Goal: Transaction & Acquisition: Purchase product/service

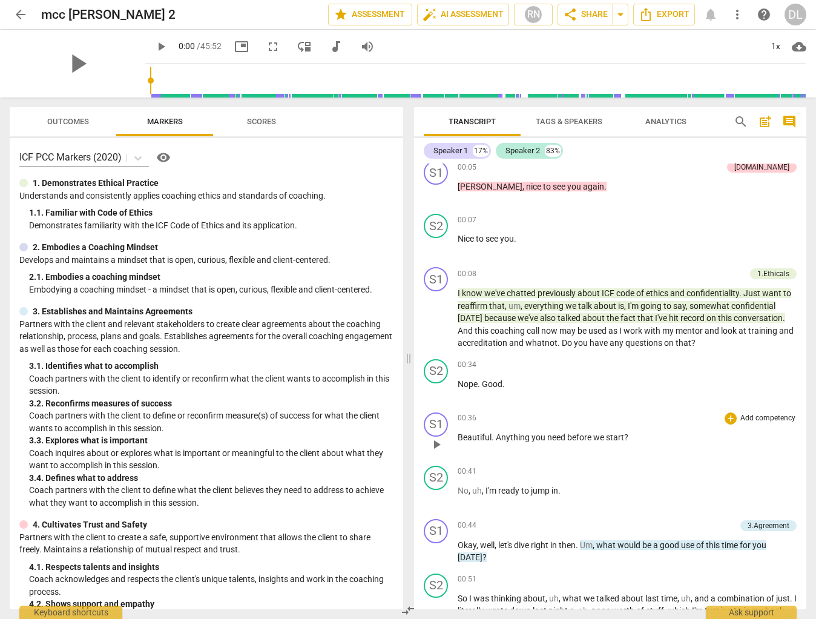
scroll to position [9, 0]
click at [21, 17] on span "arrow_back" at bounding box center [20, 14] width 15 height 15
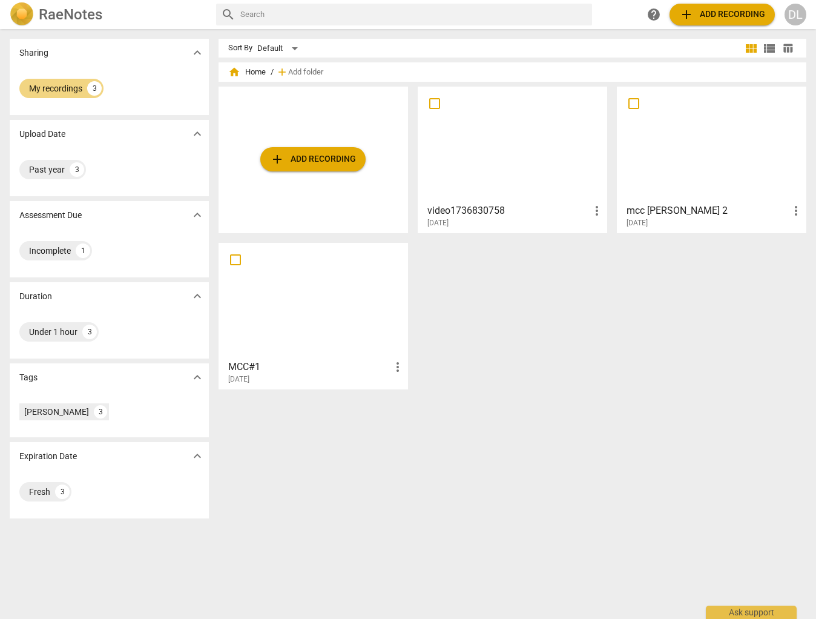
click at [474, 211] on h3 "video1736830758" at bounding box center [509, 210] width 162 height 15
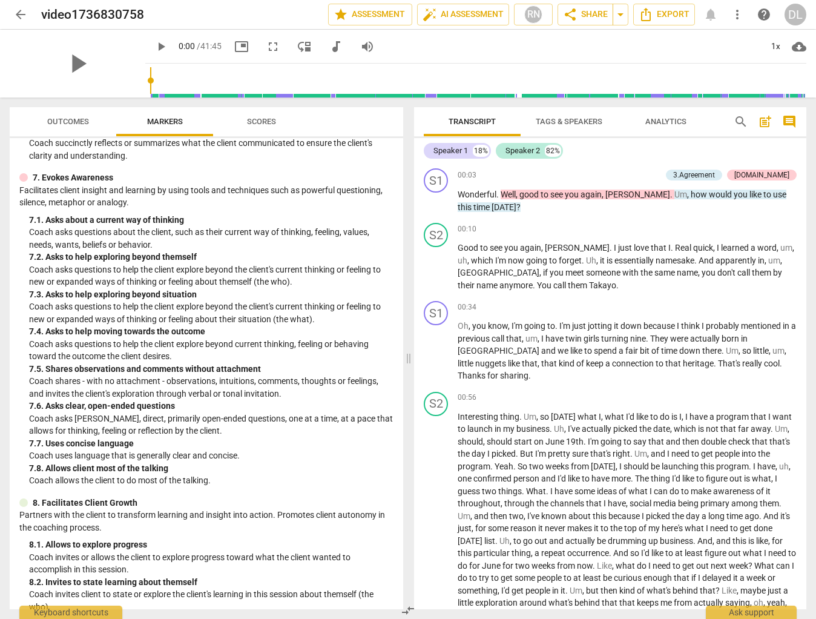
scroll to position [1198, 0]
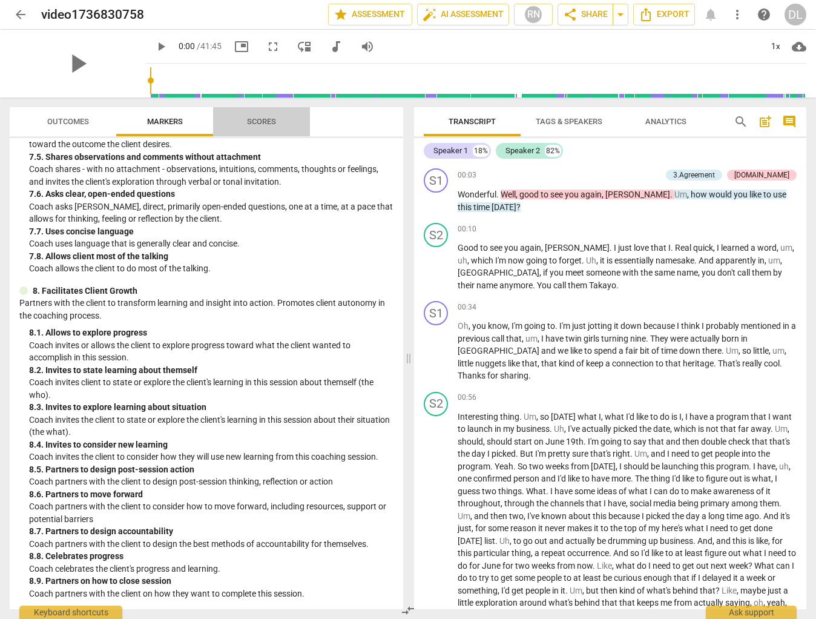
click at [260, 124] on span "Scores" at bounding box center [261, 121] width 29 height 9
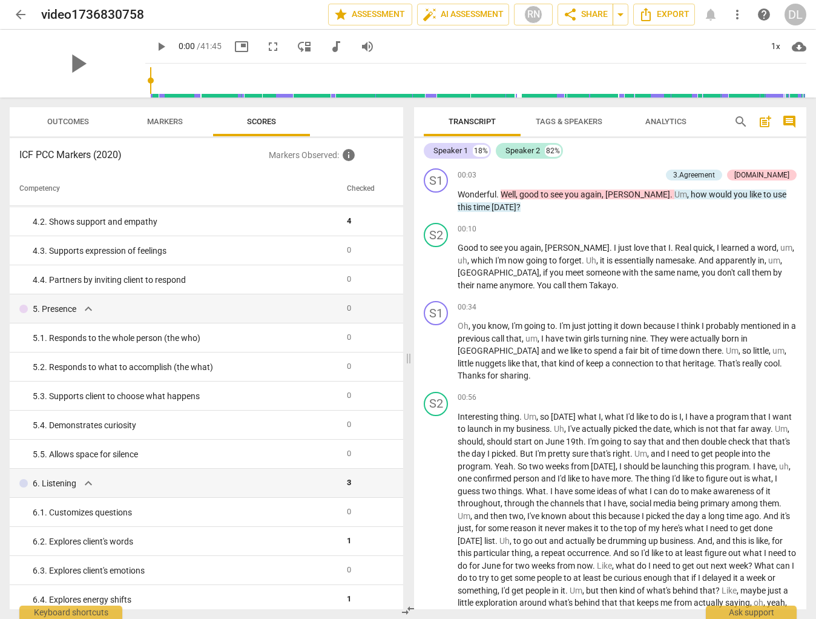
scroll to position [0, 0]
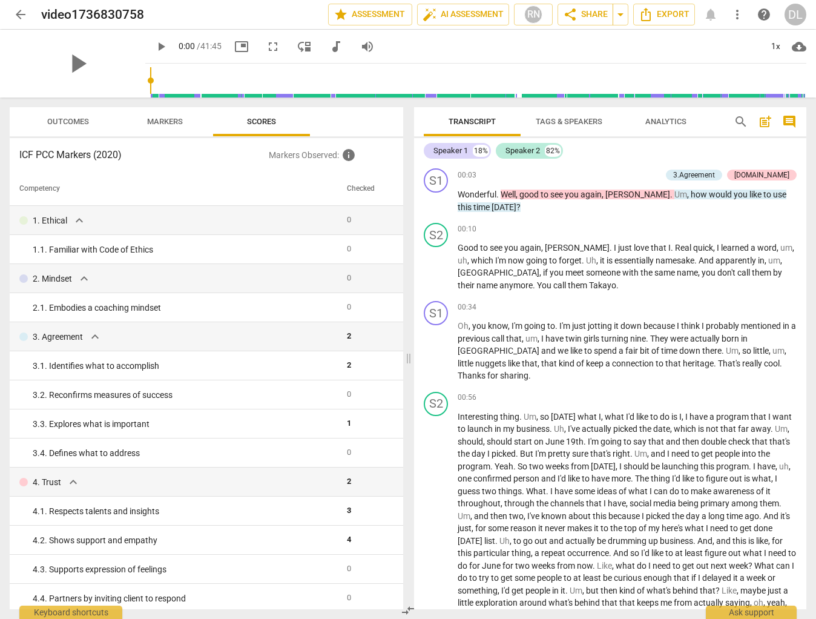
click at [18, 14] on span "arrow_back" at bounding box center [20, 14] width 15 height 15
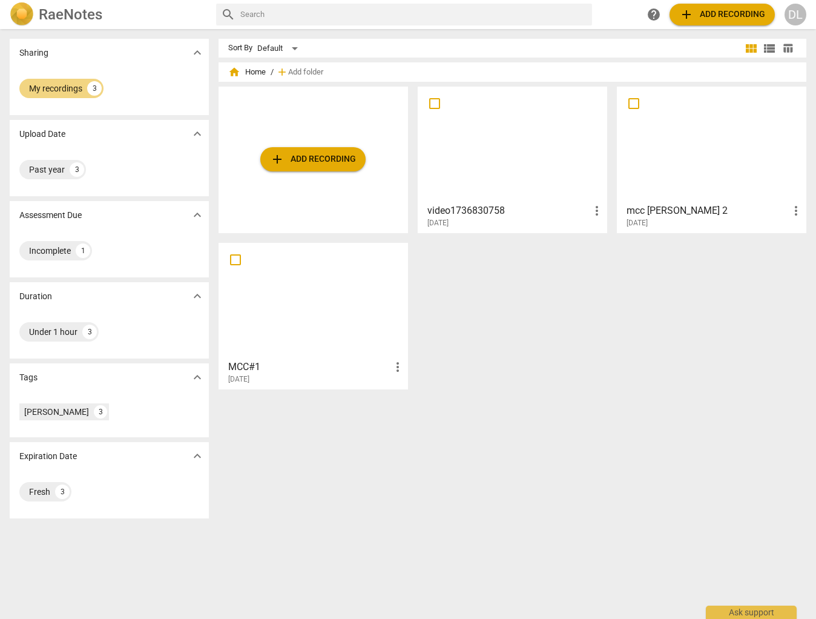
click at [716, 165] on div at bounding box center [711, 144] width 181 height 107
click at [318, 307] on div at bounding box center [313, 300] width 181 height 107
click at [486, 197] on div at bounding box center [512, 144] width 181 height 107
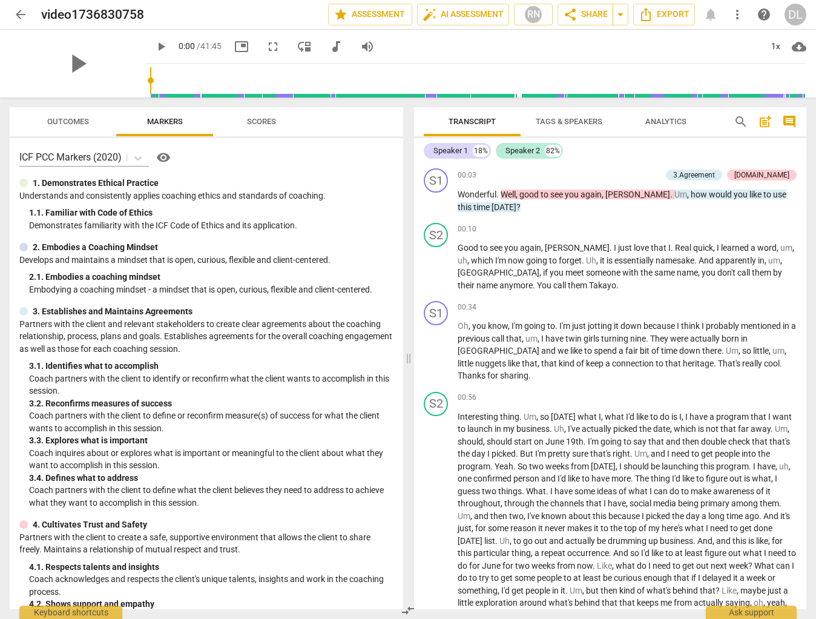
click at [22, 13] on span "arrow_back" at bounding box center [20, 14] width 15 height 15
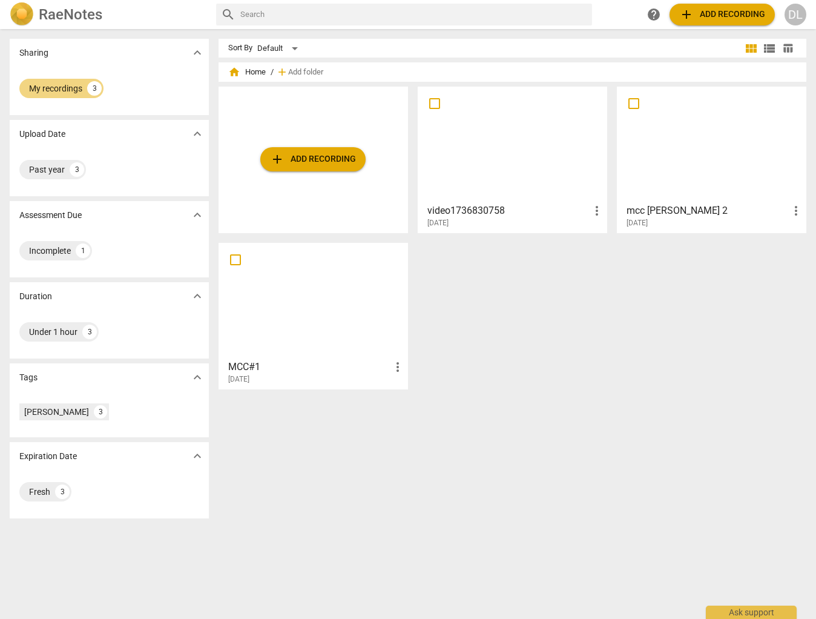
click at [306, 158] on span "add Add recording" at bounding box center [313, 159] width 86 height 15
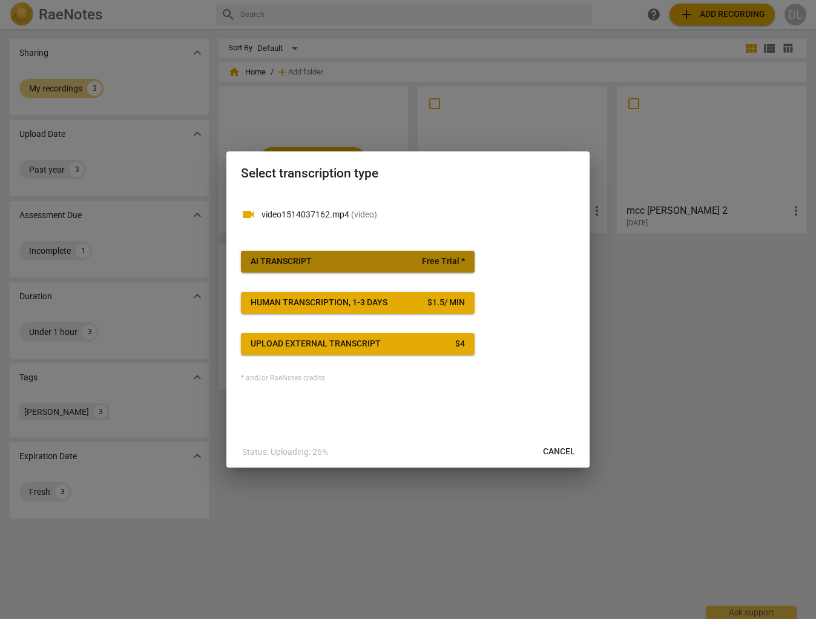
click at [293, 262] on div "AI Transcript" at bounding box center [281, 262] width 61 height 12
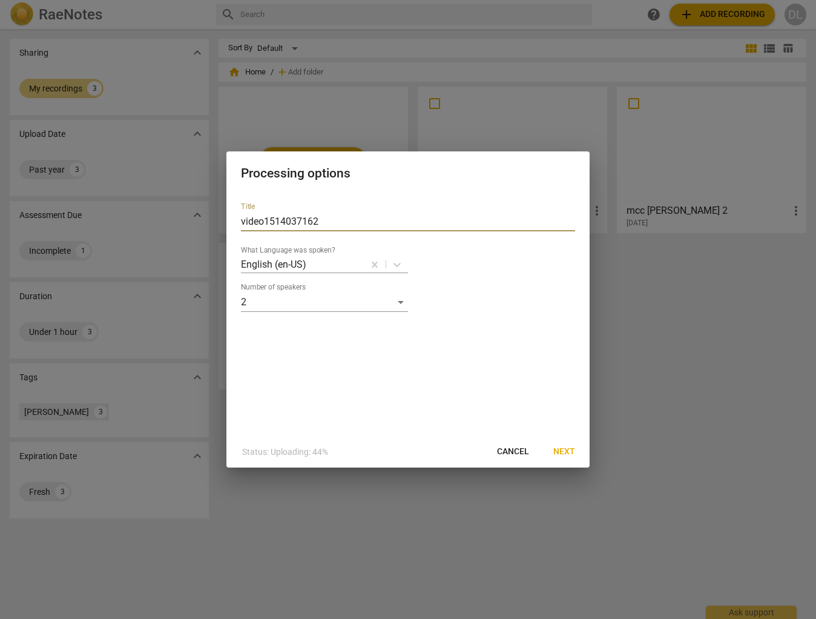
drag, startPoint x: 322, startPoint y: 221, endPoint x: 231, endPoint y: 222, distance: 90.8
click at [231, 222] on div "Title video1514037162 What Language was spoken? English (en-US) Number of speak…" at bounding box center [407, 314] width 363 height 243
type input "David May 16th"
click at [566, 452] on span "Next" at bounding box center [564, 452] width 22 height 12
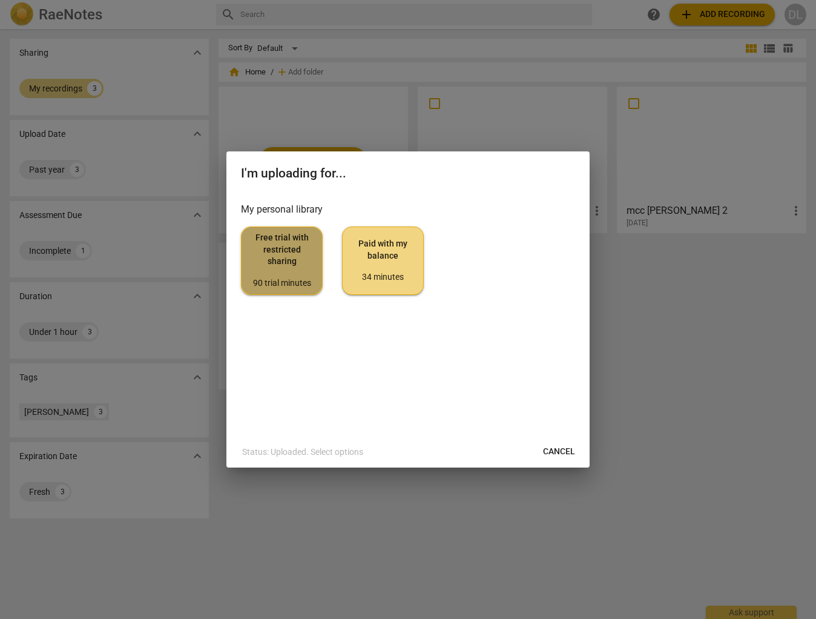
click at [278, 262] on span "Free trial with restricted sharing 90 trial minutes" at bounding box center [281, 260] width 61 height 57
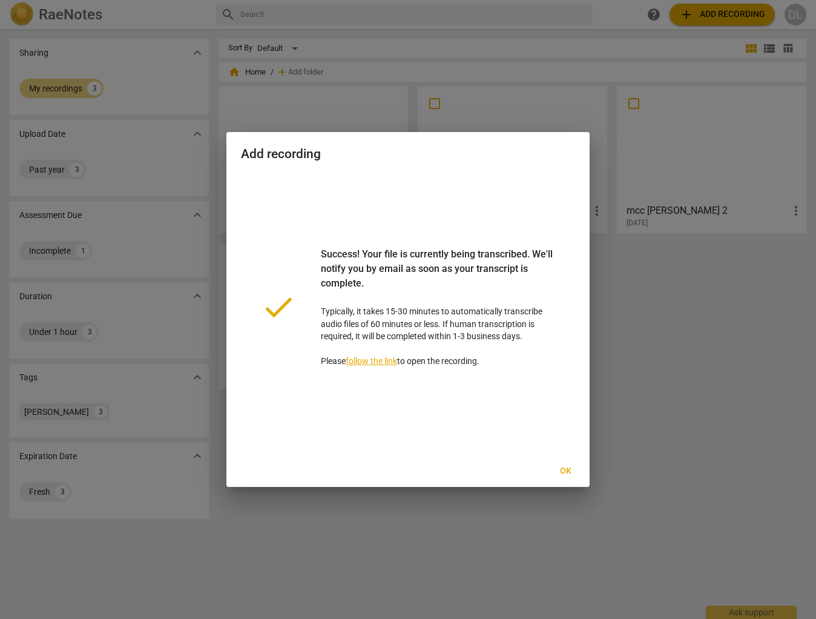
click at [566, 472] on span "Ok" at bounding box center [565, 471] width 19 height 12
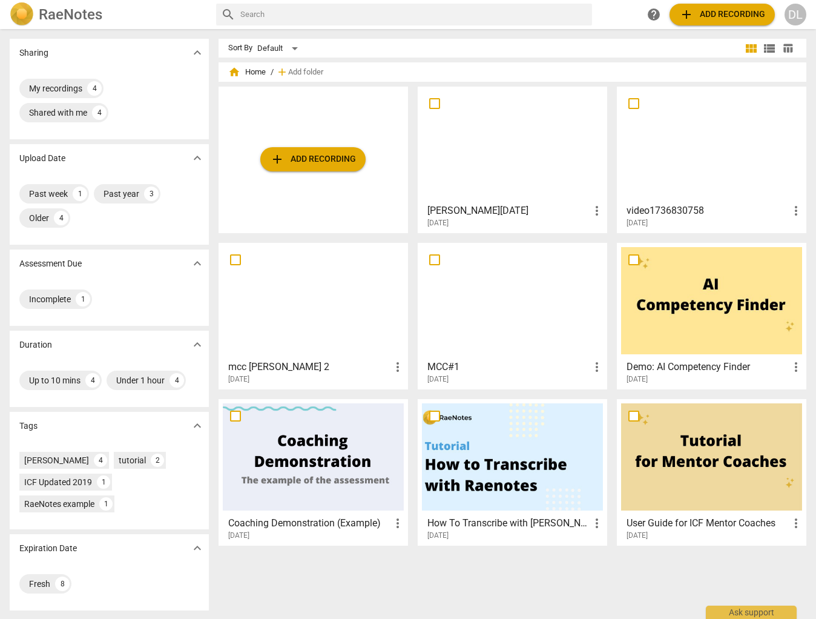
click at [497, 154] on div at bounding box center [512, 144] width 181 height 107
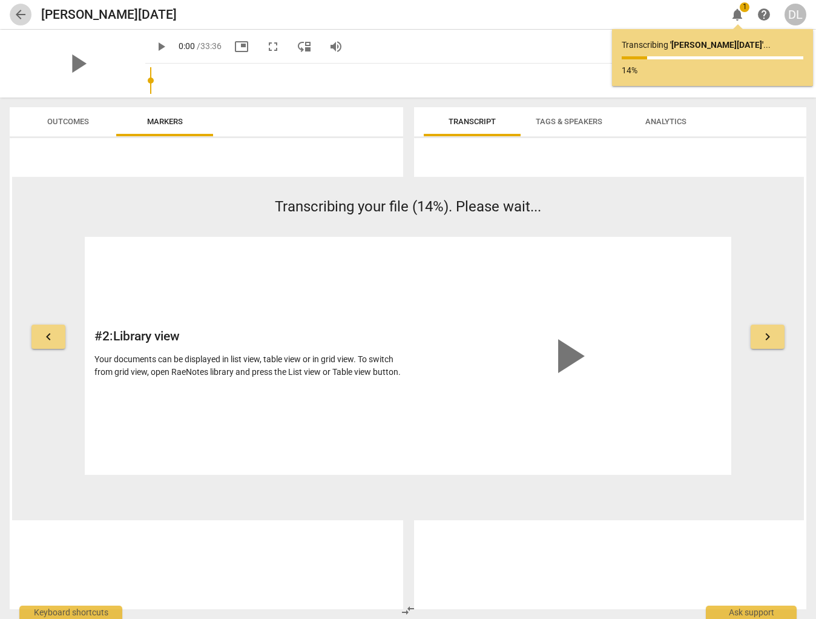
click at [19, 13] on span "arrow_back" at bounding box center [20, 14] width 15 height 15
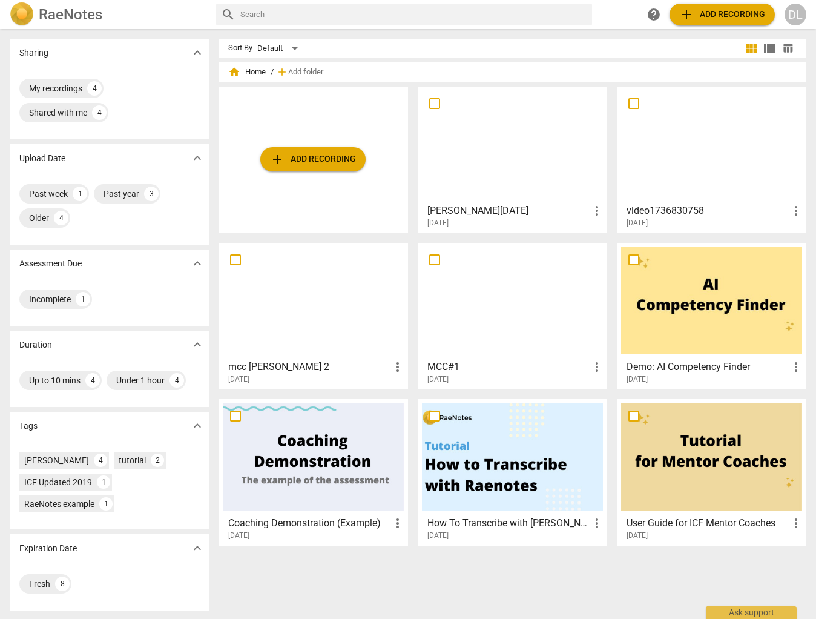
click at [693, 213] on h3 "video1736830758" at bounding box center [708, 210] width 162 height 15
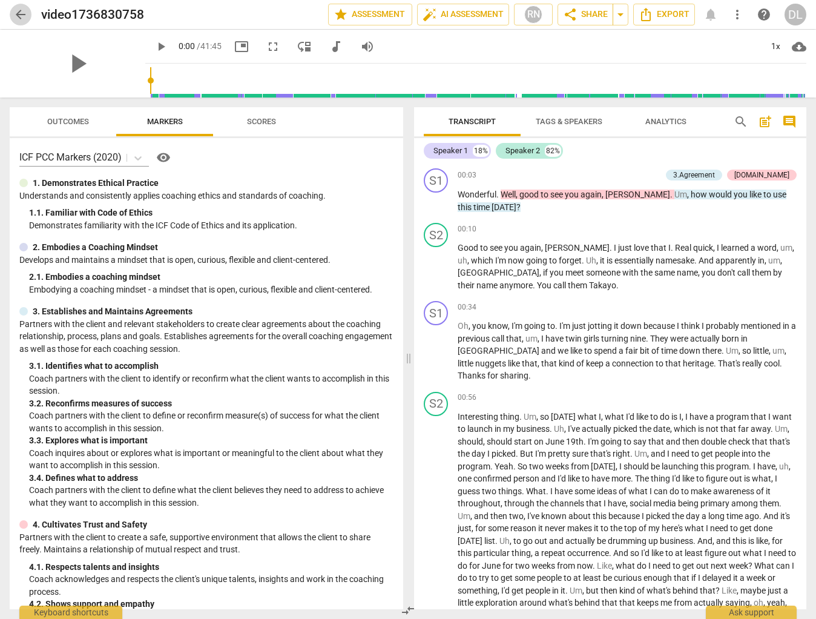
click at [16, 14] on span "arrow_back" at bounding box center [20, 14] width 15 height 15
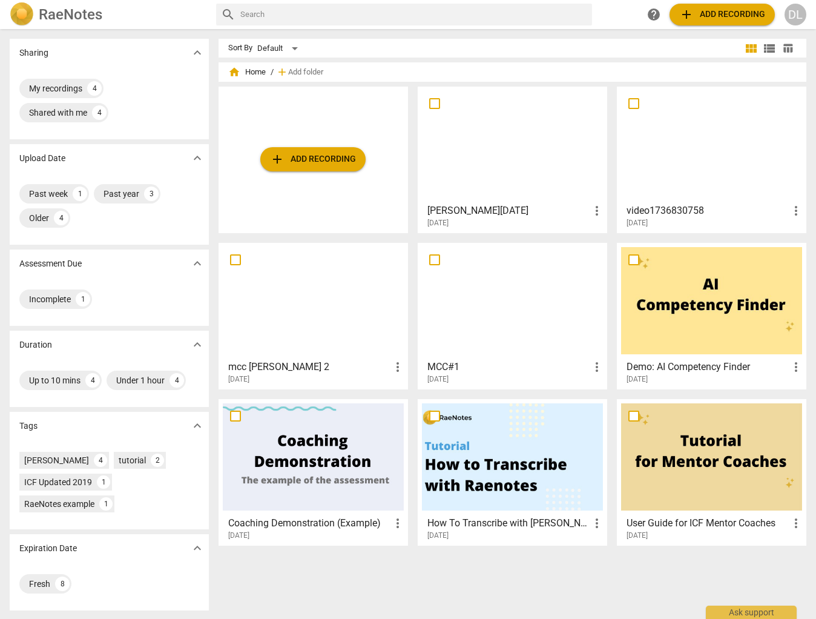
click at [308, 369] on h3 "mcc david 2" at bounding box center [309, 367] width 162 height 15
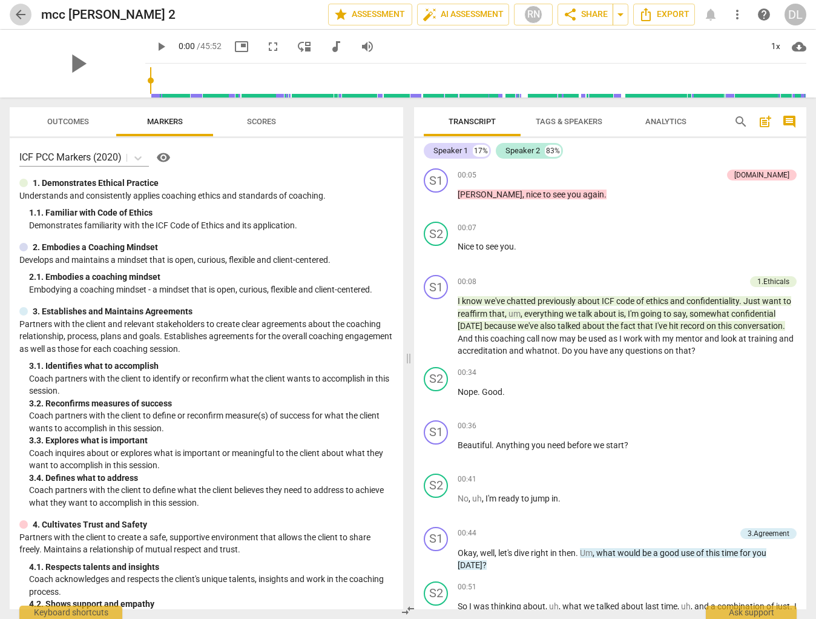
click at [24, 15] on span "arrow_back" at bounding box center [20, 14] width 15 height 15
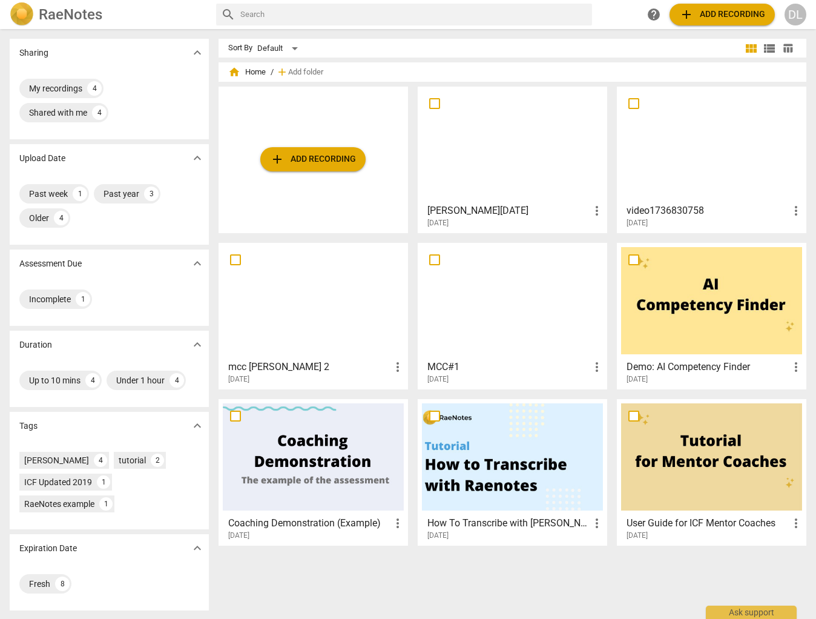
click at [518, 167] on div at bounding box center [512, 144] width 181 height 107
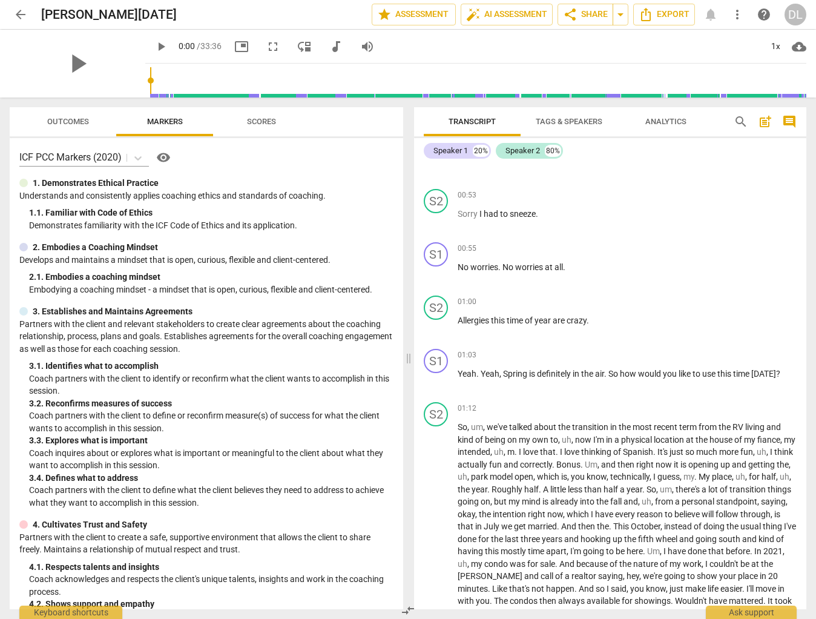
scroll to position [271, 0]
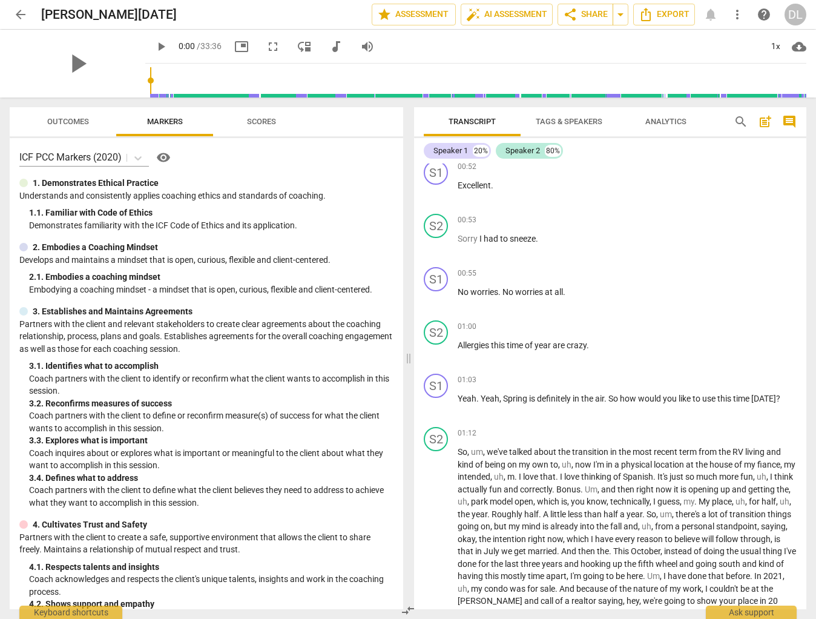
click at [670, 121] on span "Analytics" at bounding box center [666, 121] width 41 height 9
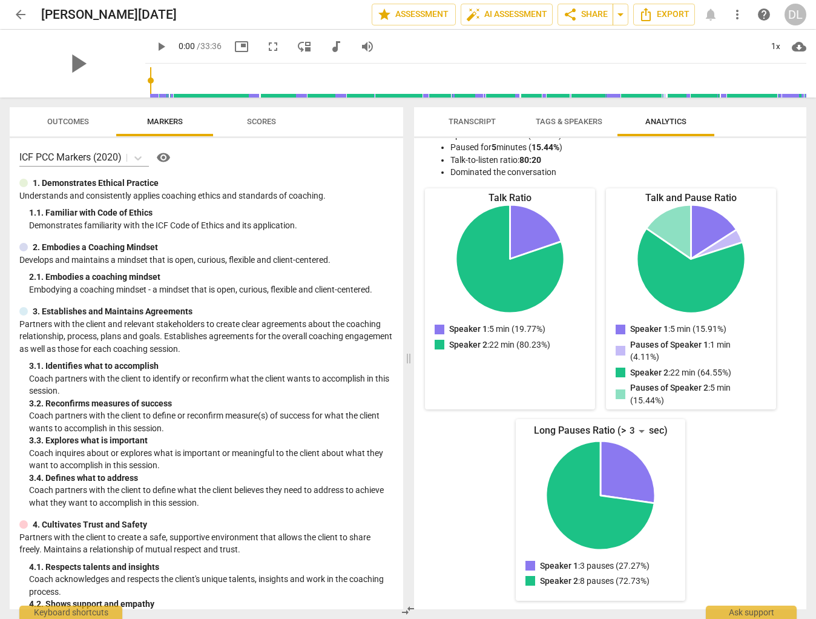
scroll to position [0, 0]
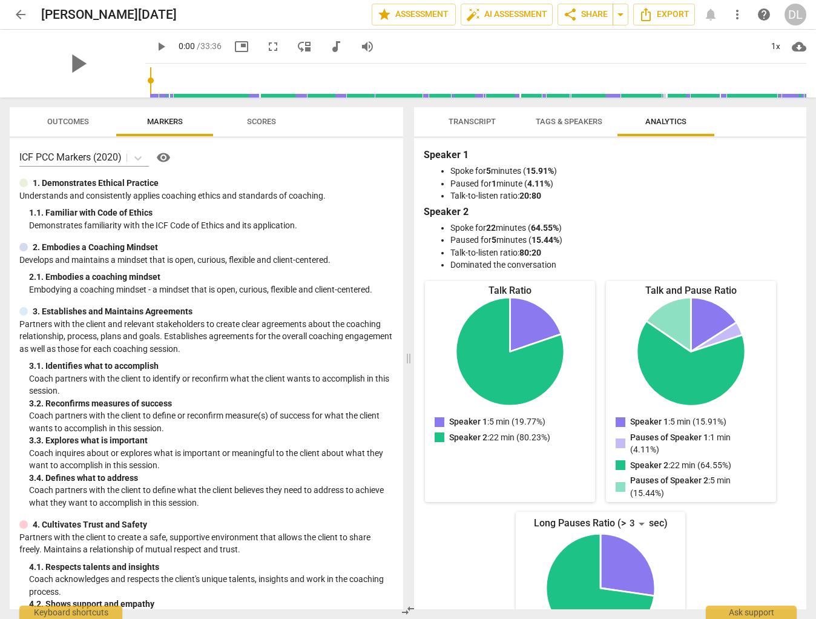
click at [259, 122] on span "Scores" at bounding box center [261, 121] width 29 height 9
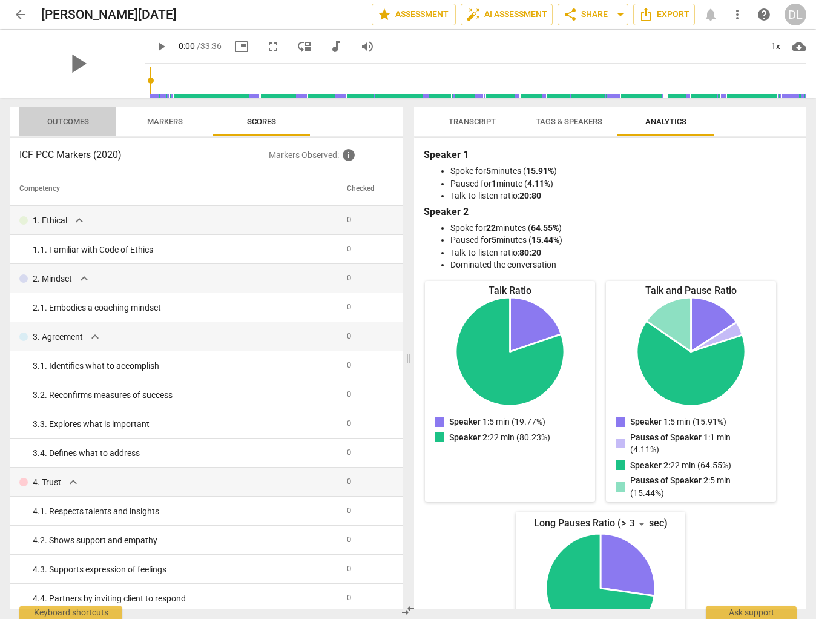
click at [61, 124] on span "Outcomes" at bounding box center [68, 121] width 42 height 9
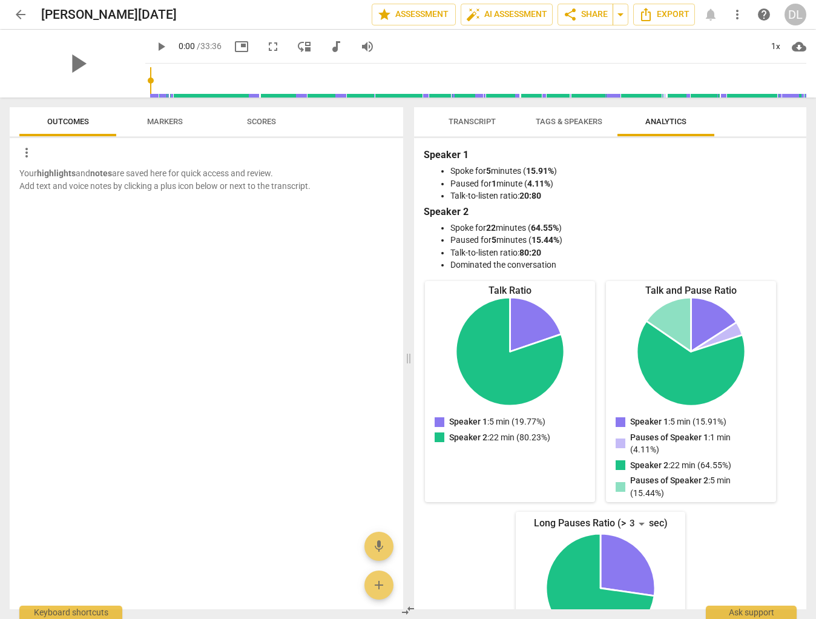
click at [156, 122] on span "Markers" at bounding box center [165, 121] width 36 height 9
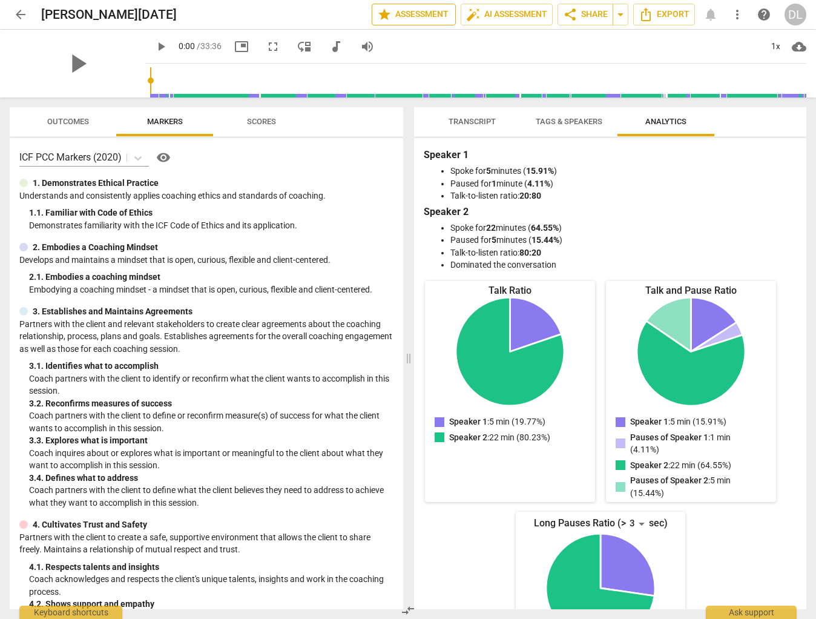
click at [406, 12] on span "star Assessment" at bounding box center [413, 14] width 73 height 15
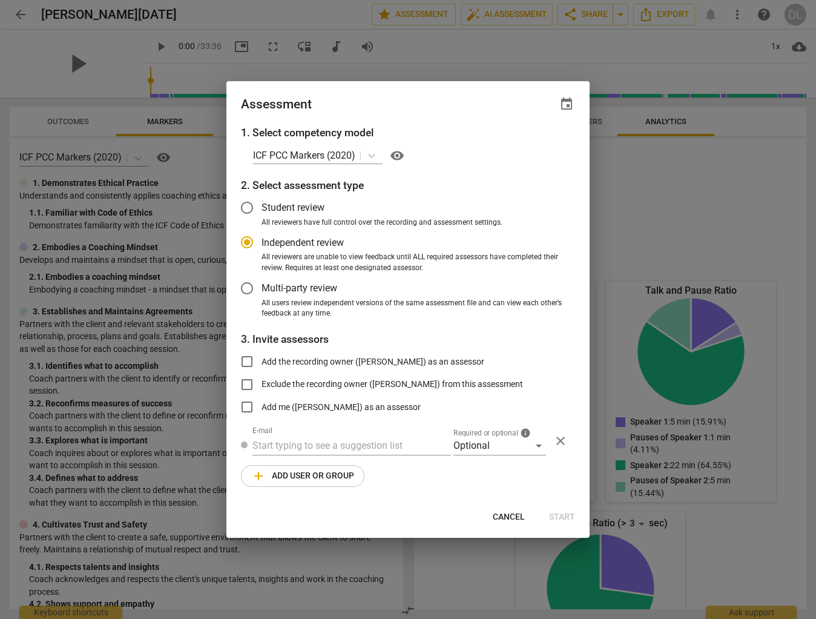
radio input "false"
click at [249, 208] on input "Student review" at bounding box center [247, 207] width 29 height 29
radio input "false"
click at [246, 359] on input "Add the recording owner (David LeBlanc) as an assessor" at bounding box center [247, 361] width 29 height 29
checkbox input "true"
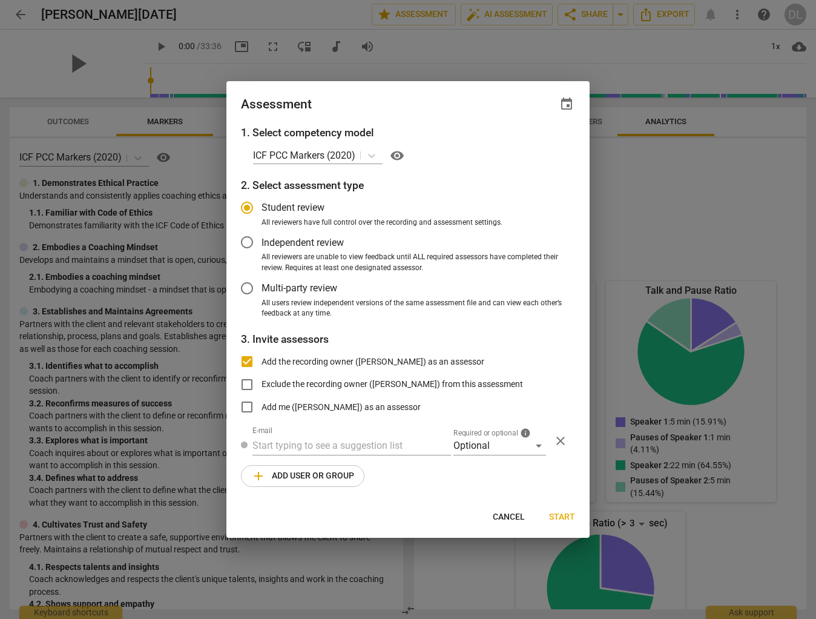
radio input "false"
click at [246, 359] on input "Add the recording owner (David LeBlanc) as an assessor" at bounding box center [247, 361] width 29 height 29
checkbox input "false"
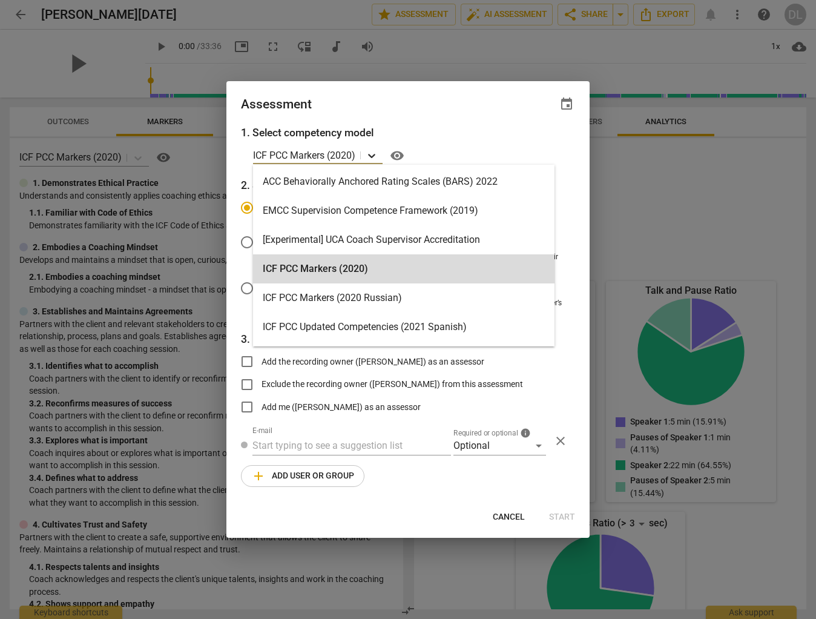
click at [375, 156] on icon at bounding box center [371, 156] width 7 height 4
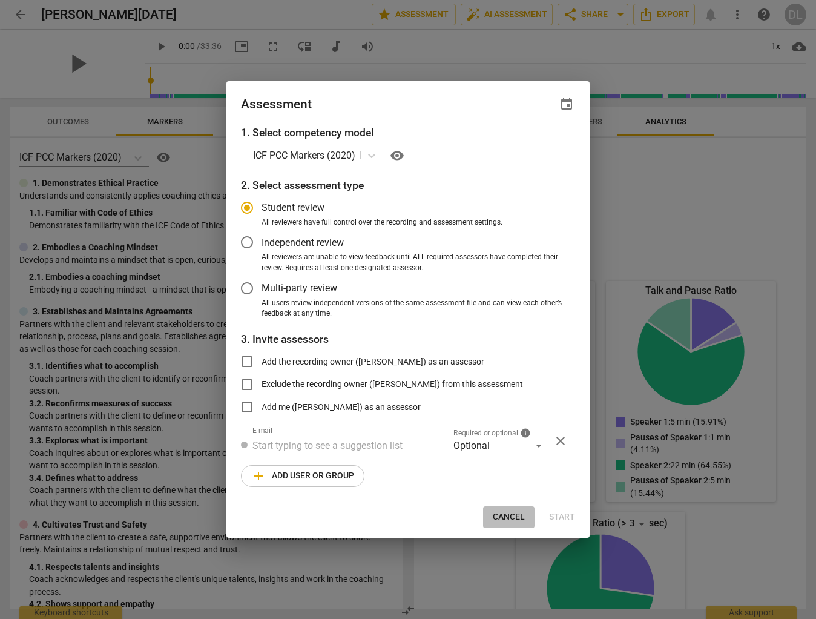
click at [506, 517] on span "Cancel" at bounding box center [509, 517] width 32 height 12
radio input "false"
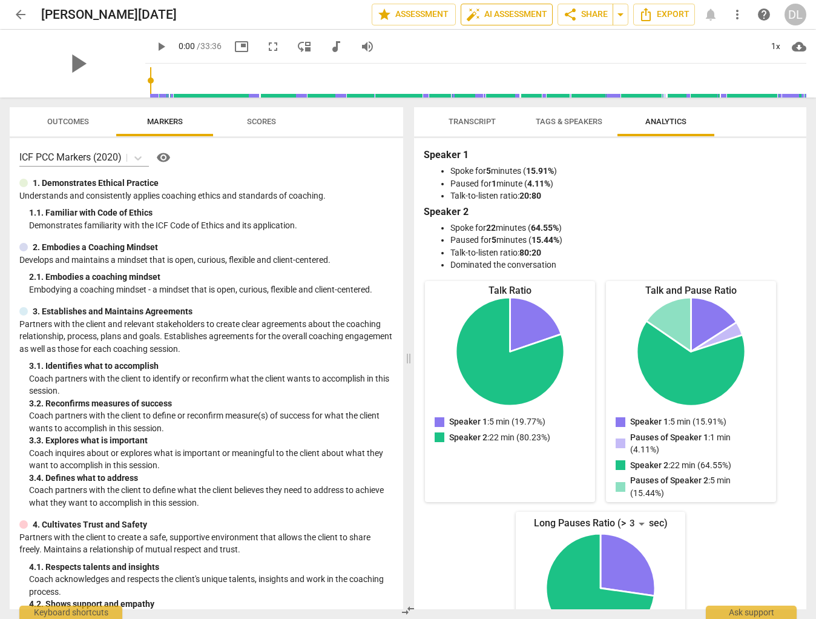
click at [499, 16] on span "auto_fix_high AI Assessment" at bounding box center [506, 14] width 81 height 15
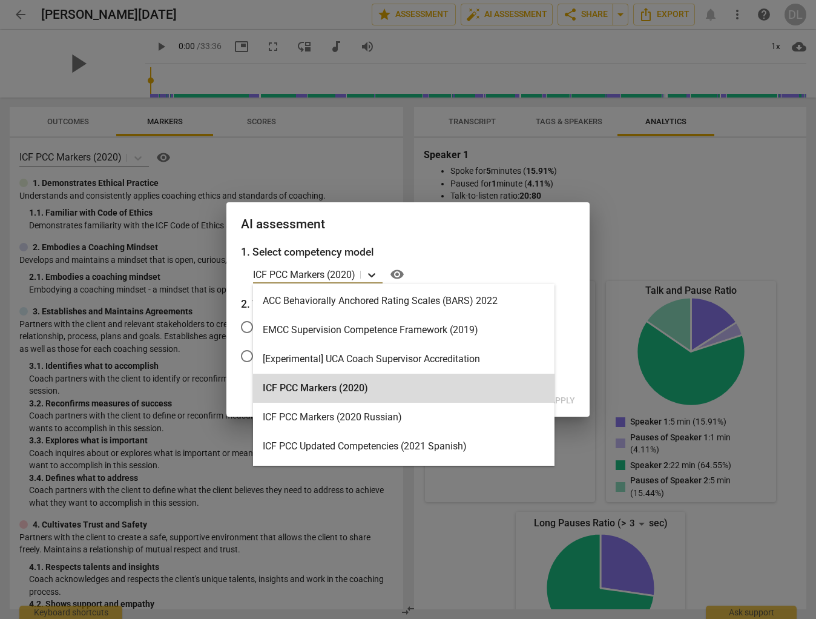
click at [375, 275] on icon at bounding box center [371, 275] width 7 height 4
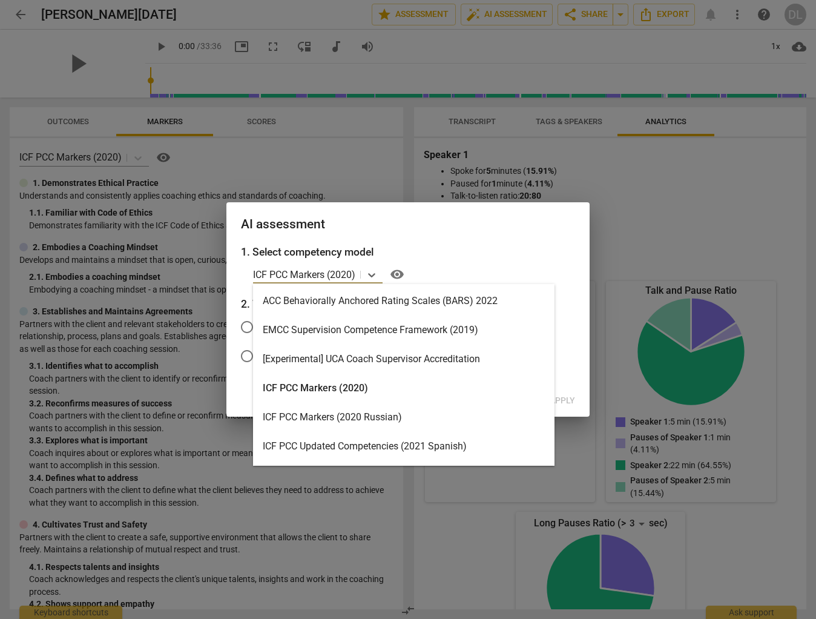
scroll to position [14, 0]
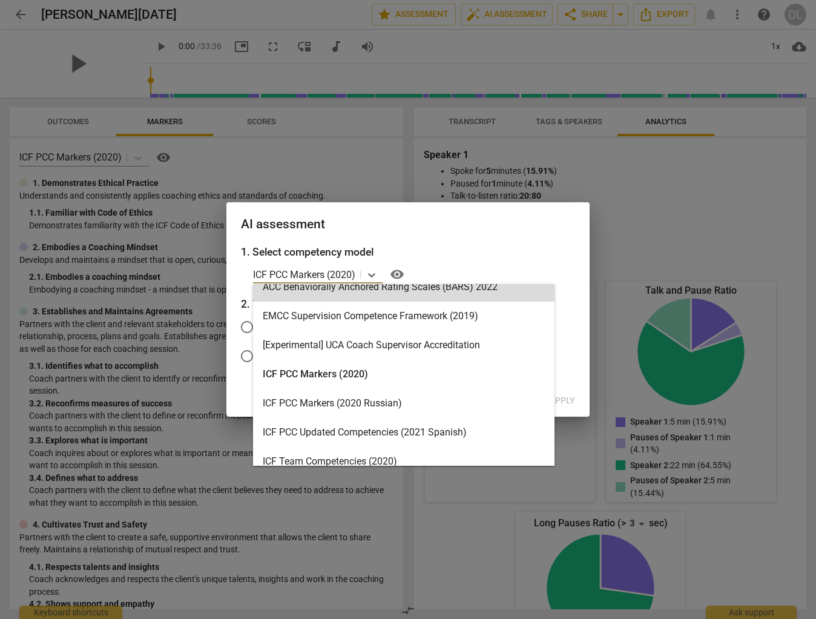
drag, startPoint x: 486, startPoint y: 228, endPoint x: 438, endPoint y: 283, distance: 73.4
click at [486, 228] on h2 "AI assessment" at bounding box center [408, 224] width 334 height 15
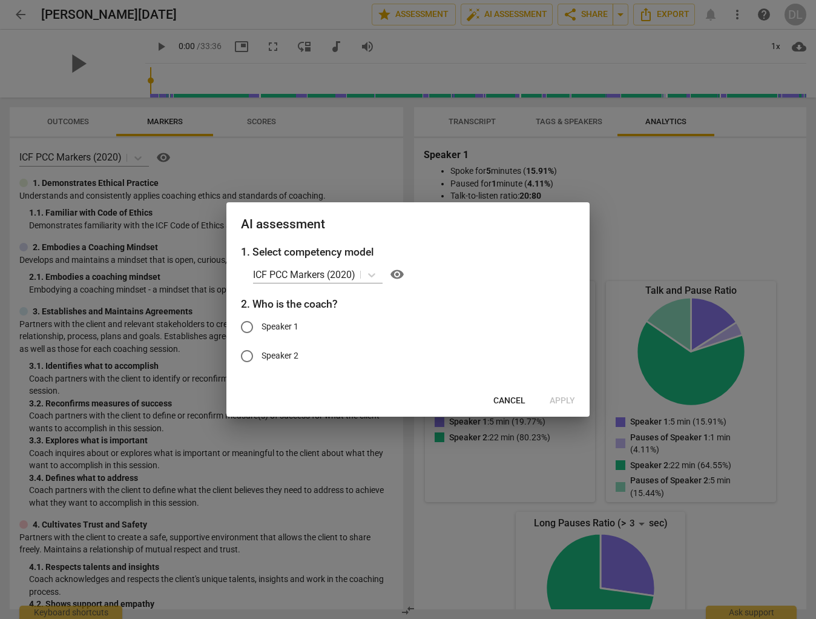
click at [249, 325] on input "Speaker 1" at bounding box center [247, 326] width 29 height 29
radio input "true"
click at [563, 400] on span "Apply" at bounding box center [562, 401] width 25 height 12
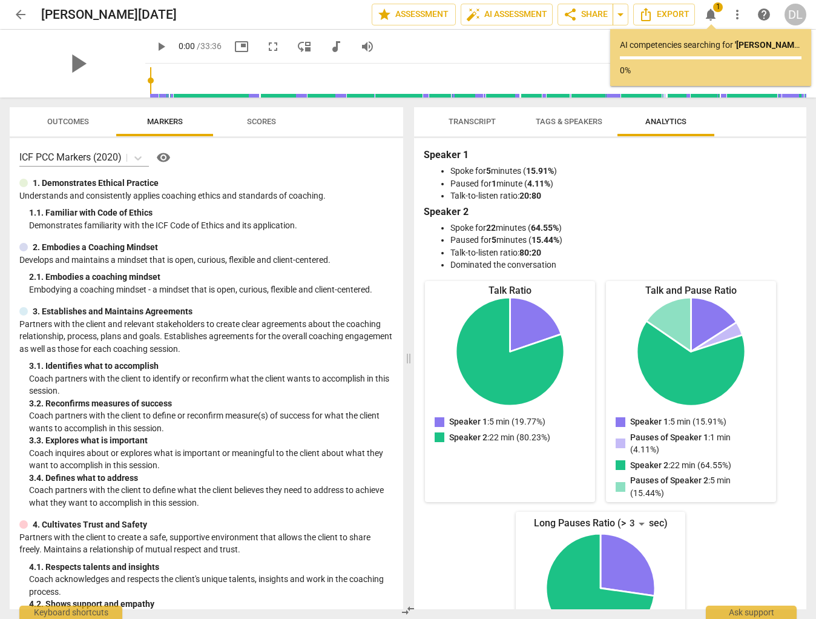
click at [473, 122] on span "Transcript" at bounding box center [472, 121] width 47 height 9
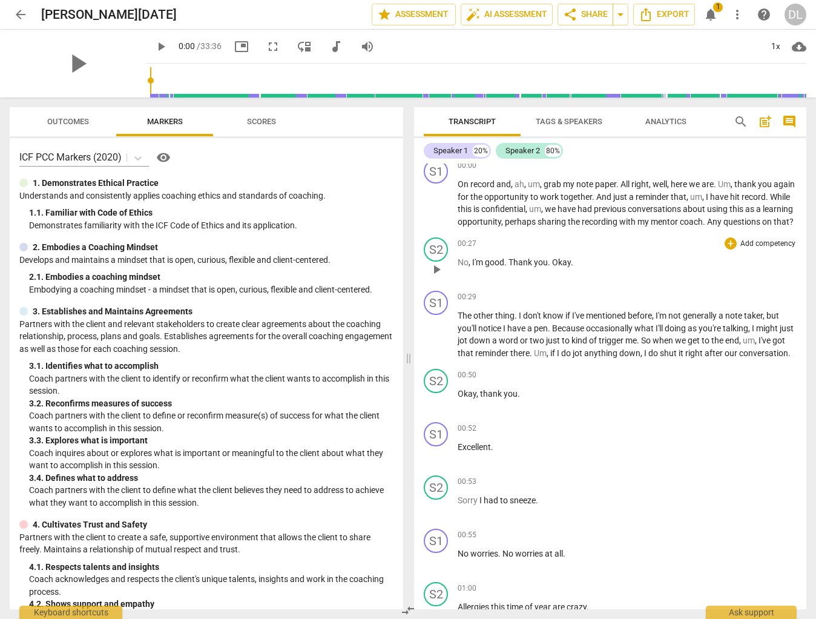
scroll to position [0, 0]
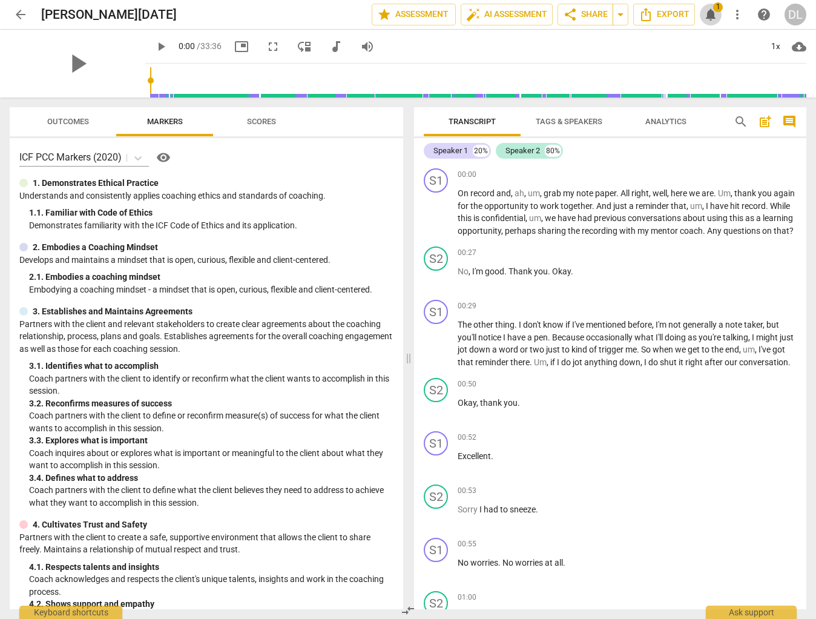
click at [712, 16] on span "notifications" at bounding box center [711, 14] width 15 height 15
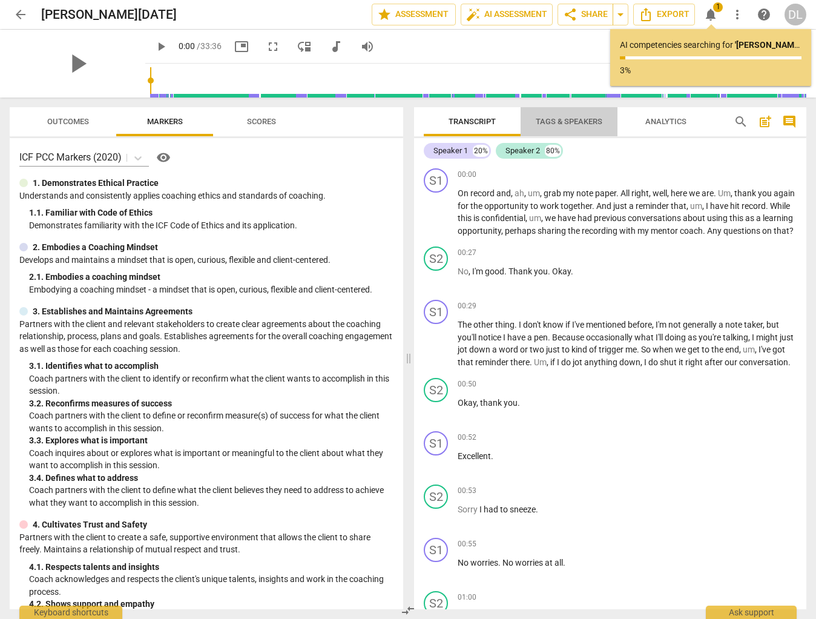
click at [568, 124] on span "Tags & Speakers" at bounding box center [569, 121] width 67 height 9
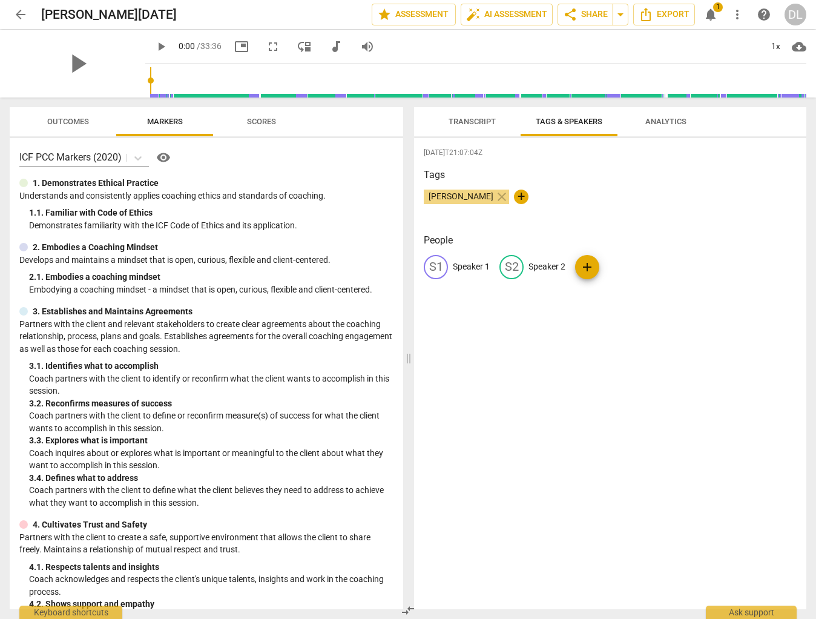
click at [460, 268] on p "Speaker 1" at bounding box center [471, 266] width 37 height 13
type input "Coach"
click at [612, 262] on p "Speaker 2" at bounding box center [625, 266] width 37 height 13
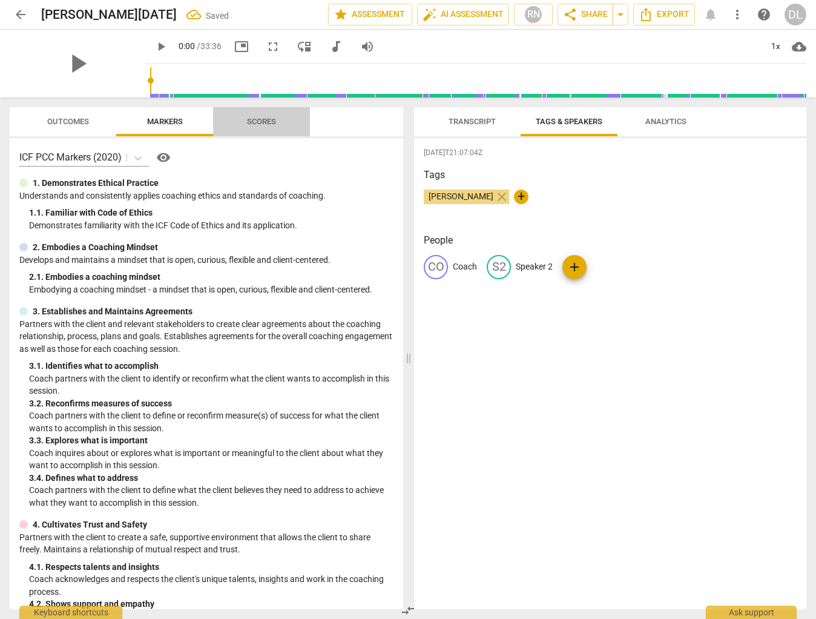
click at [257, 121] on span "Scores" at bounding box center [261, 121] width 29 height 9
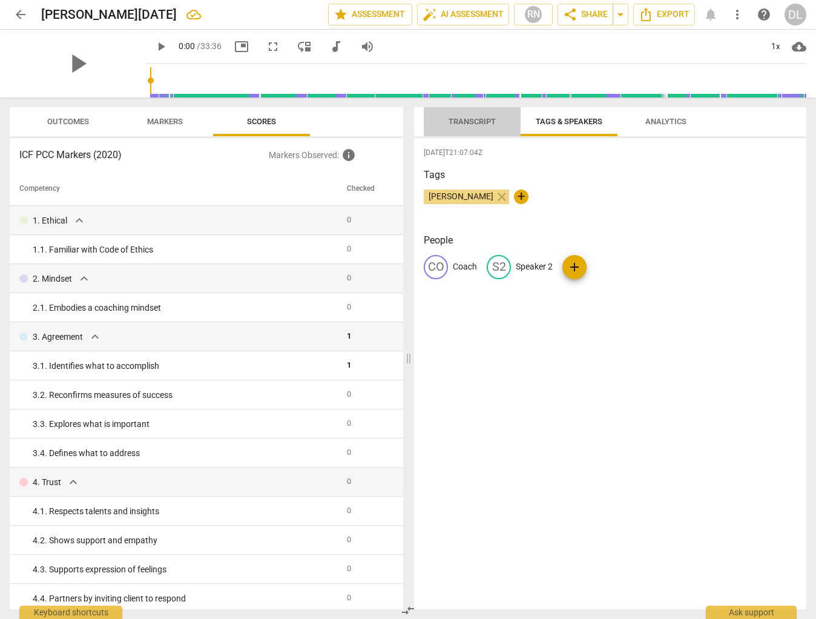
click at [482, 121] on span "Transcript" at bounding box center [472, 121] width 47 height 9
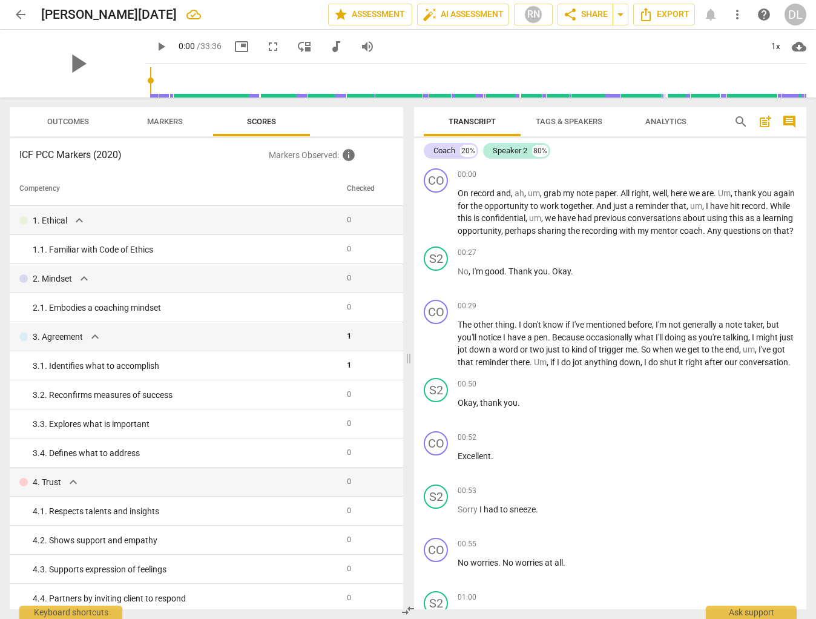
click at [710, 18] on div "arrow_back David May 16th edit star Assessment auto_fix_high AI Assessment RN s…" at bounding box center [408, 15] width 797 height 22
click at [444, 17] on span "auto_fix_high AI Assessment" at bounding box center [463, 14] width 81 height 15
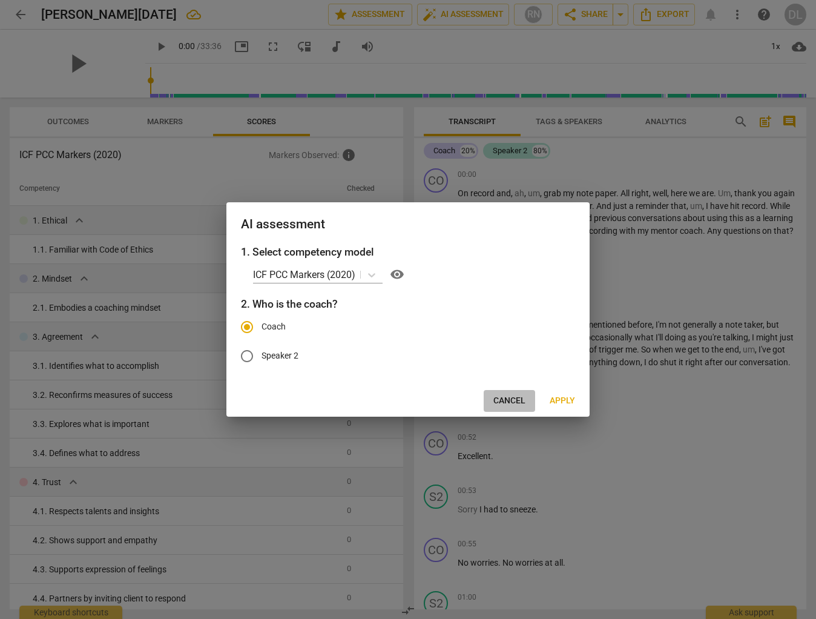
click at [515, 400] on span "Cancel" at bounding box center [510, 401] width 32 height 12
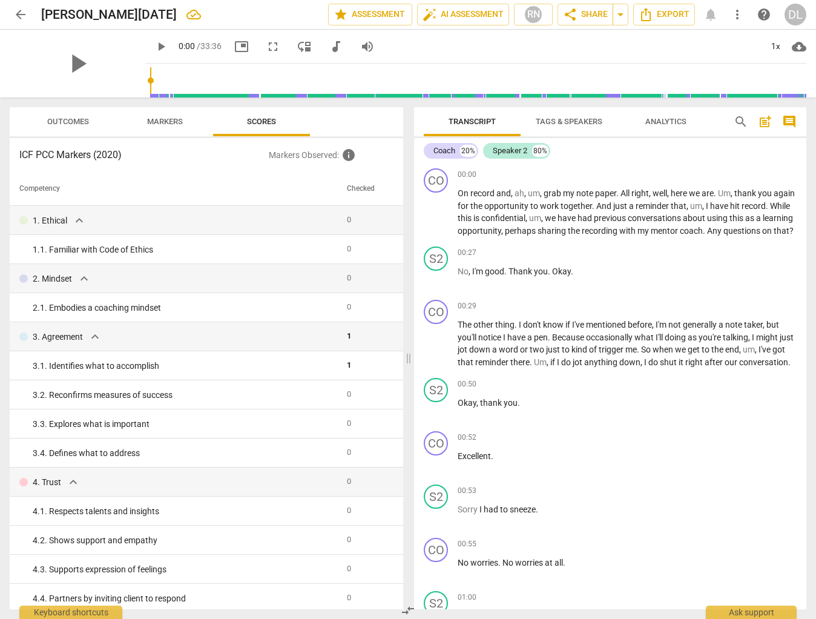
click at [160, 122] on span "Markers" at bounding box center [165, 121] width 36 height 9
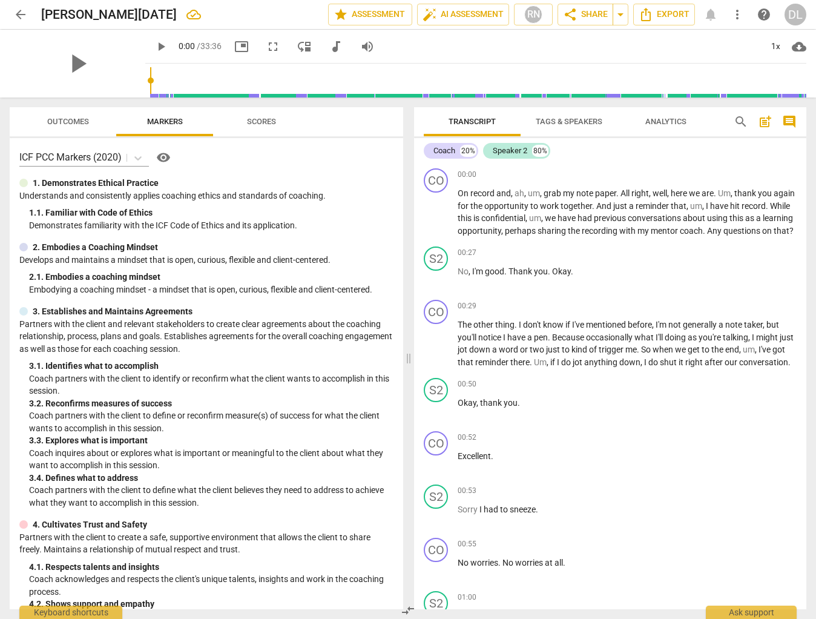
click at [79, 121] on span "Outcomes" at bounding box center [68, 121] width 42 height 9
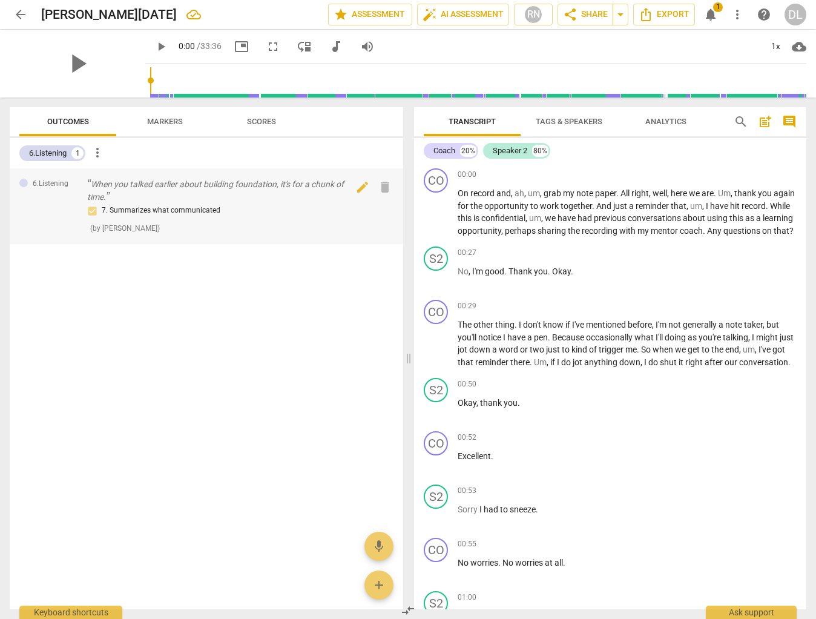
click at [167, 210] on div "7. Summarizes what communicated" at bounding box center [226, 210] width 278 height 15
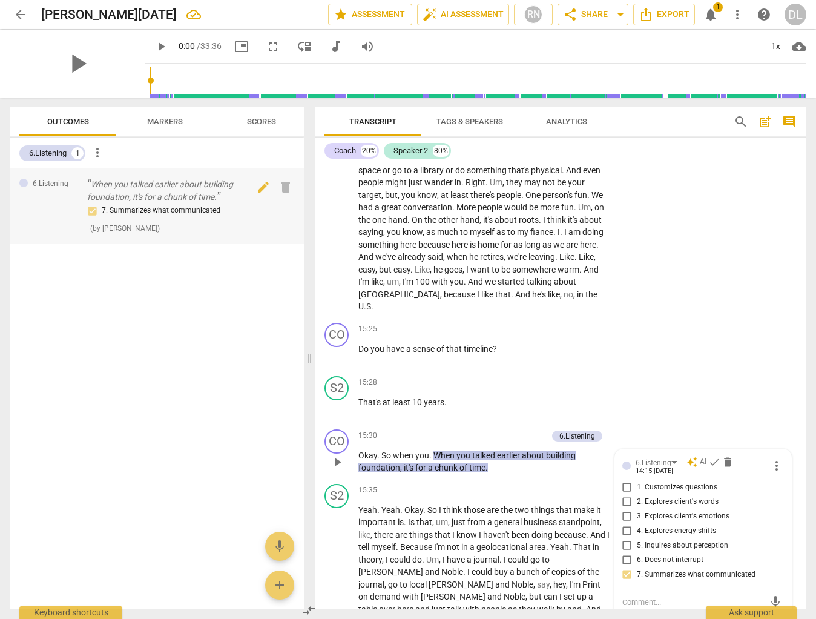
scroll to position [3184, 0]
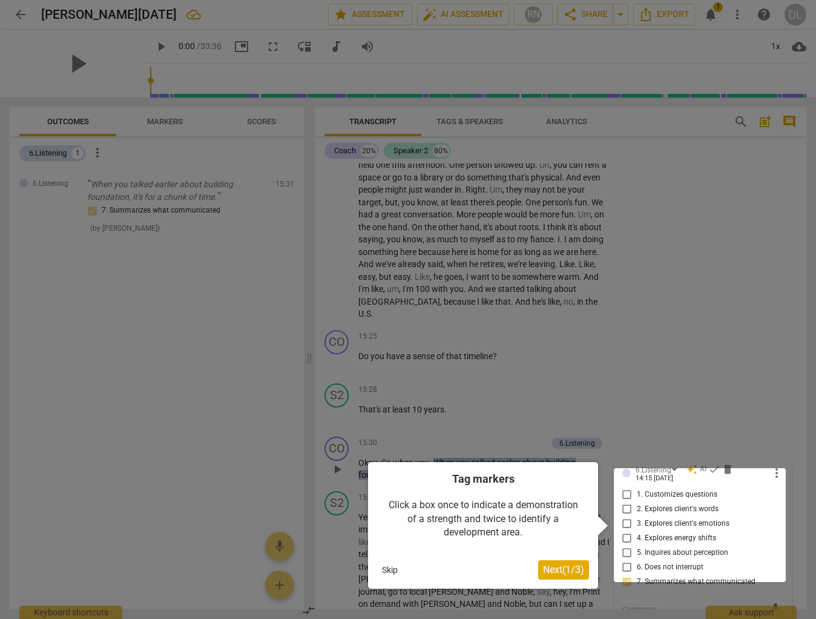
click at [732, 356] on div at bounding box center [408, 309] width 816 height 619
click at [386, 569] on button "Skip" at bounding box center [389, 570] width 25 height 18
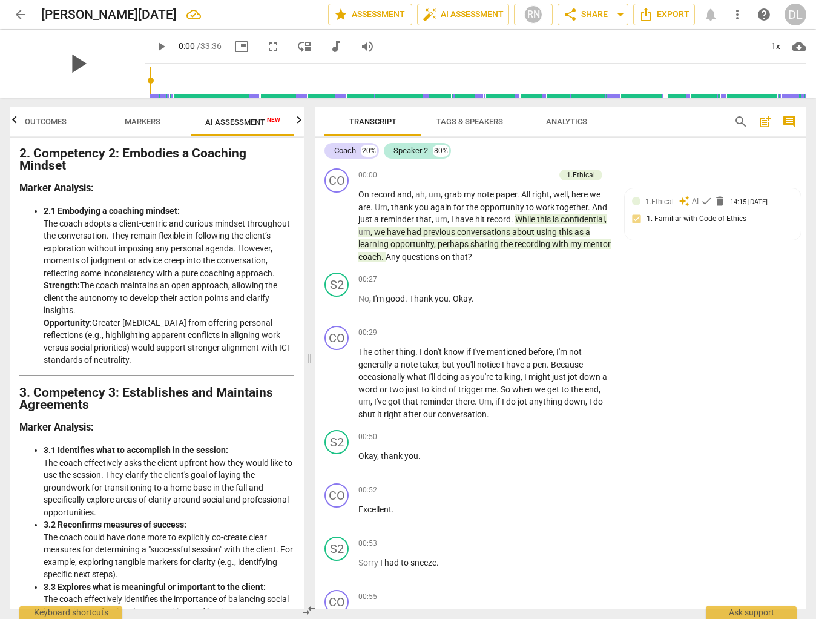
scroll to position [357, 0]
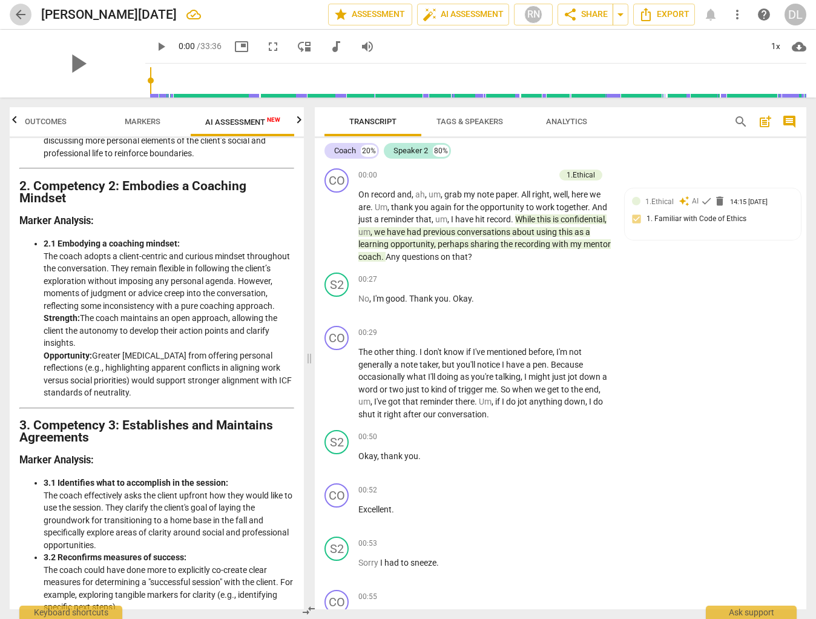
click at [21, 17] on span "arrow_back" at bounding box center [20, 14] width 15 height 15
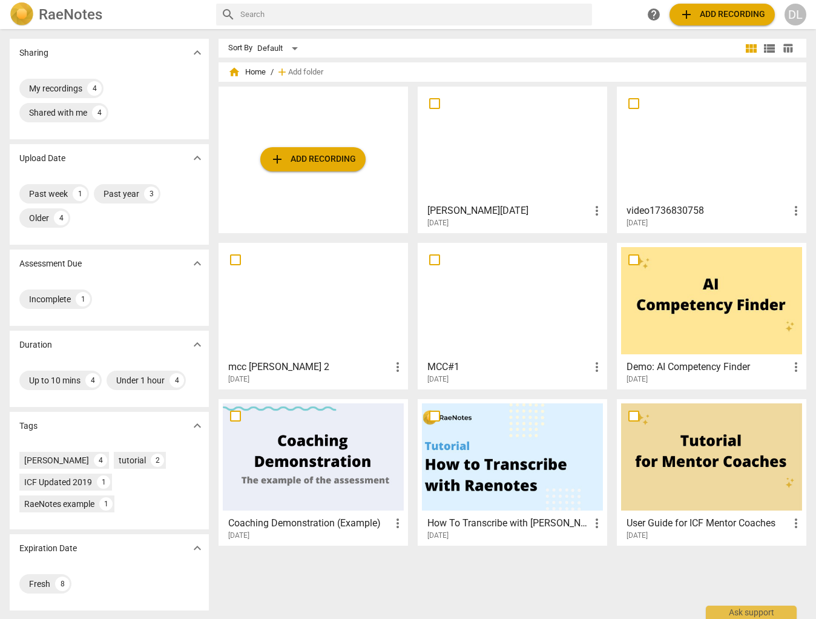
click at [692, 210] on h3 "video1736830758" at bounding box center [708, 210] width 162 height 15
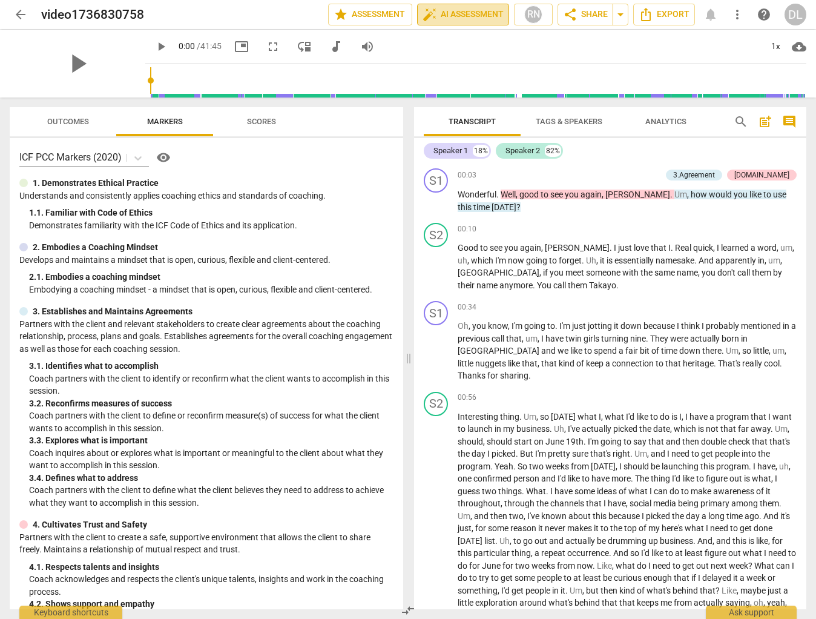
click at [454, 19] on span "auto_fix_high AI Assessment" at bounding box center [463, 14] width 81 height 15
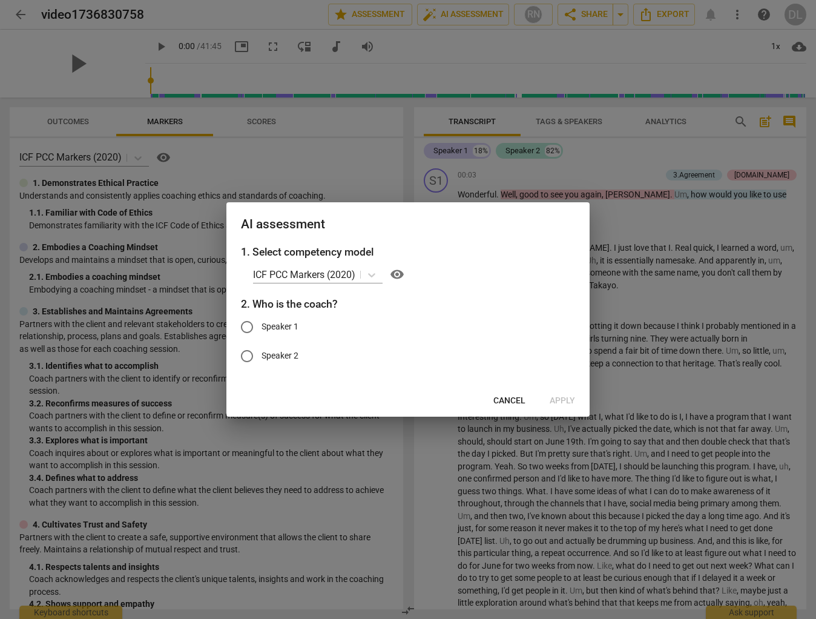
click at [245, 325] on input "Speaker 1" at bounding box center [247, 326] width 29 height 29
radio input "true"
click at [561, 401] on span "Apply" at bounding box center [562, 401] width 25 height 12
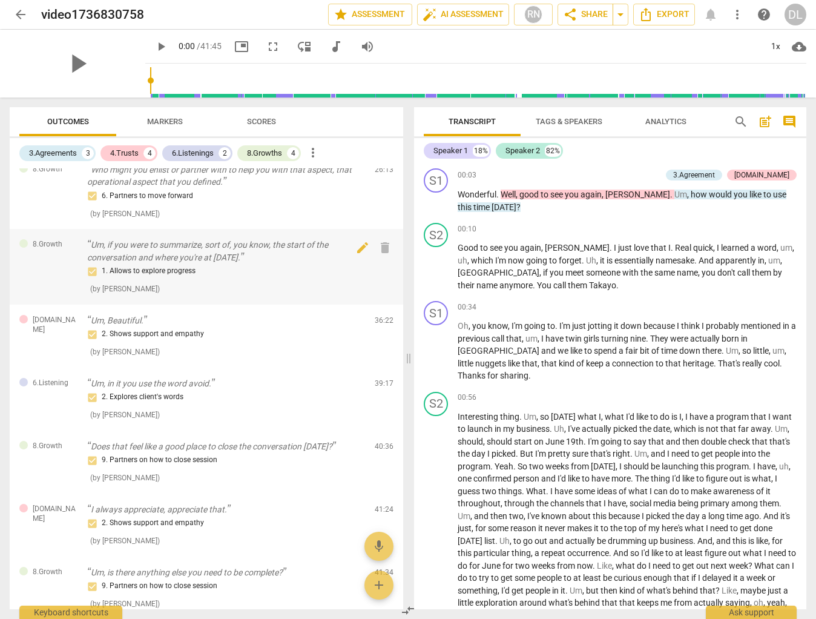
scroll to position [500, 0]
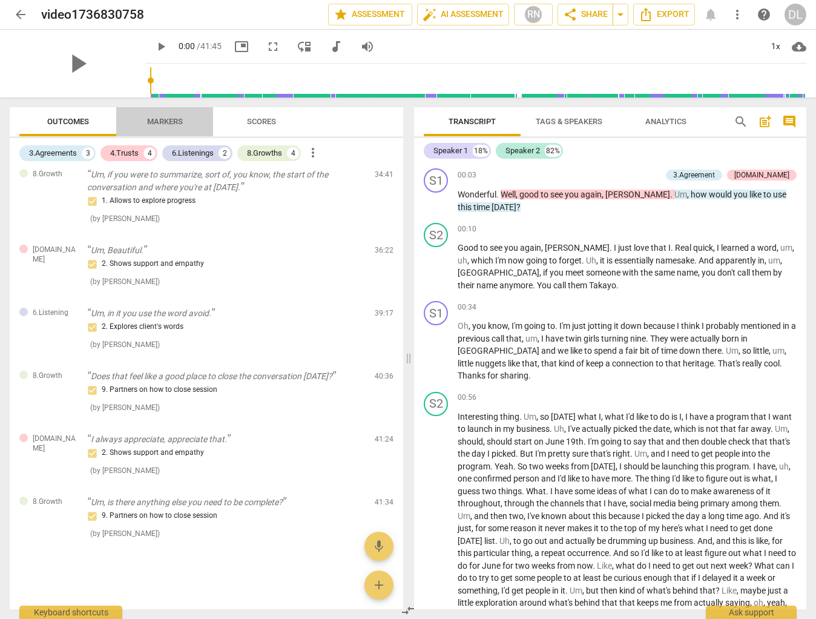
click at [160, 124] on span "Markers" at bounding box center [165, 121] width 36 height 9
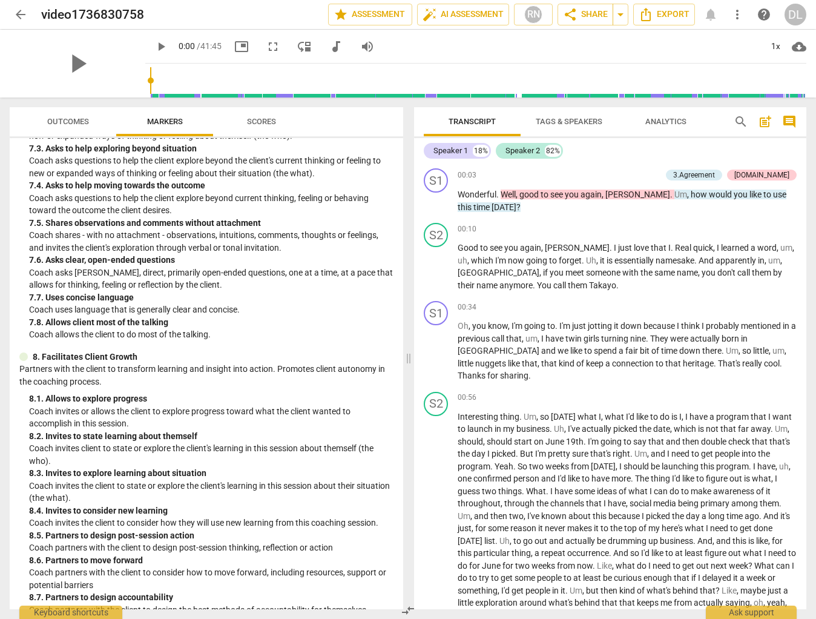
scroll to position [1198, 0]
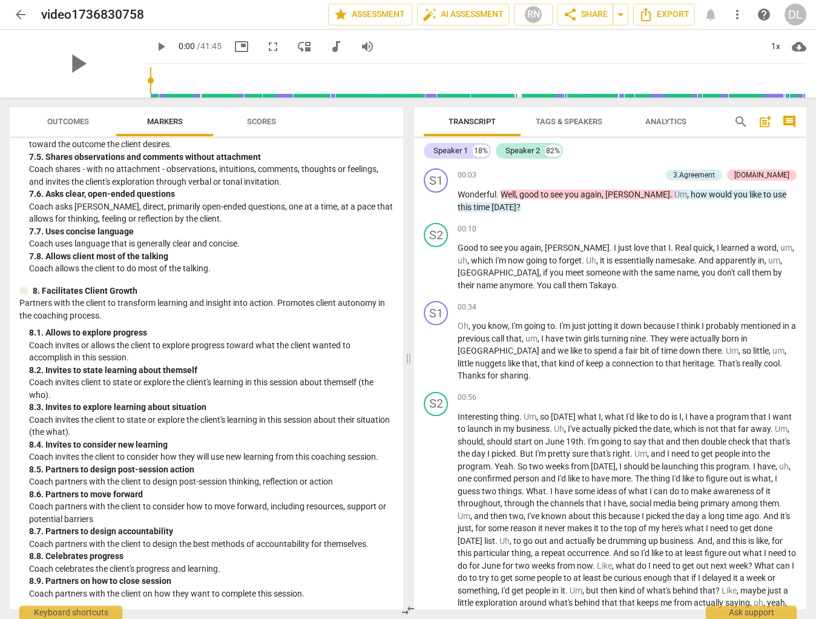
click at [254, 117] on span "Scores" at bounding box center [261, 121] width 29 height 9
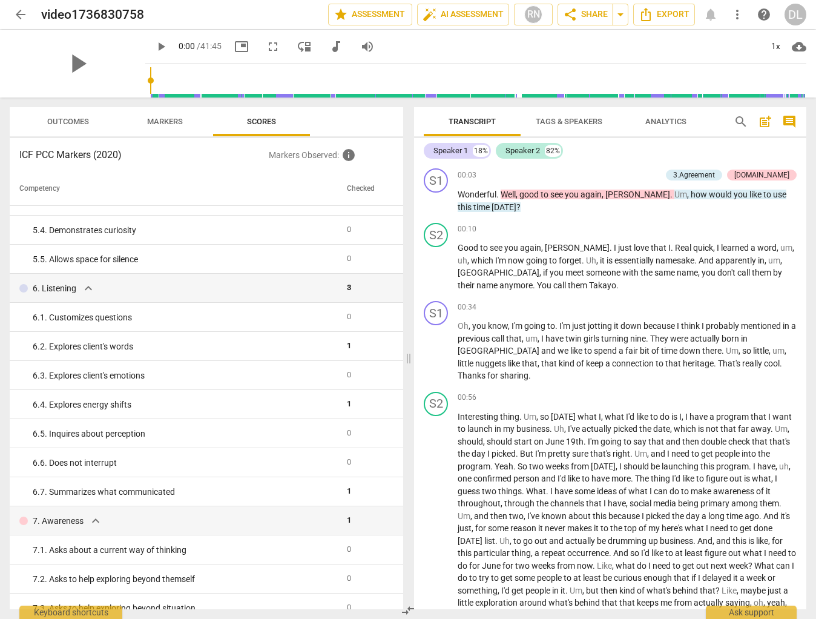
scroll to position [963, 0]
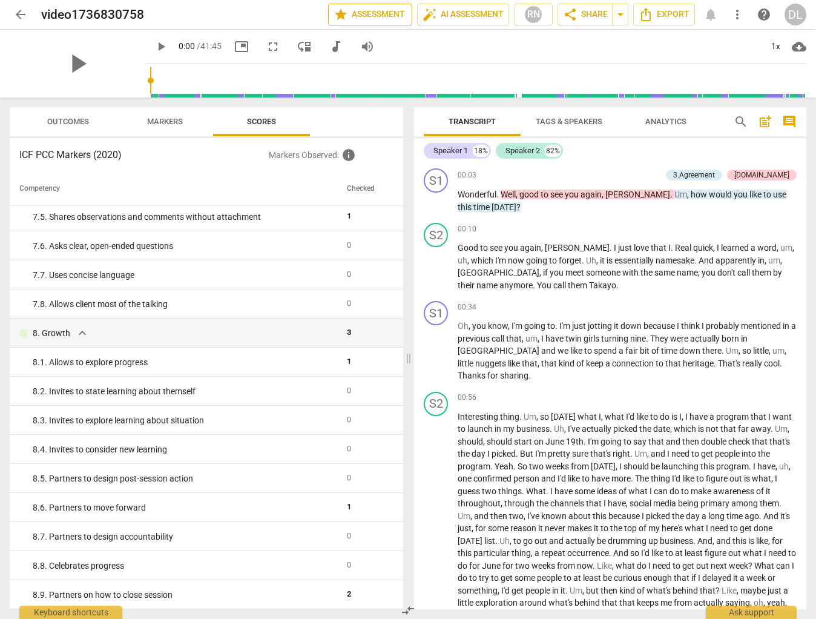
click at [362, 13] on span "star Assessment" at bounding box center [370, 14] width 73 height 15
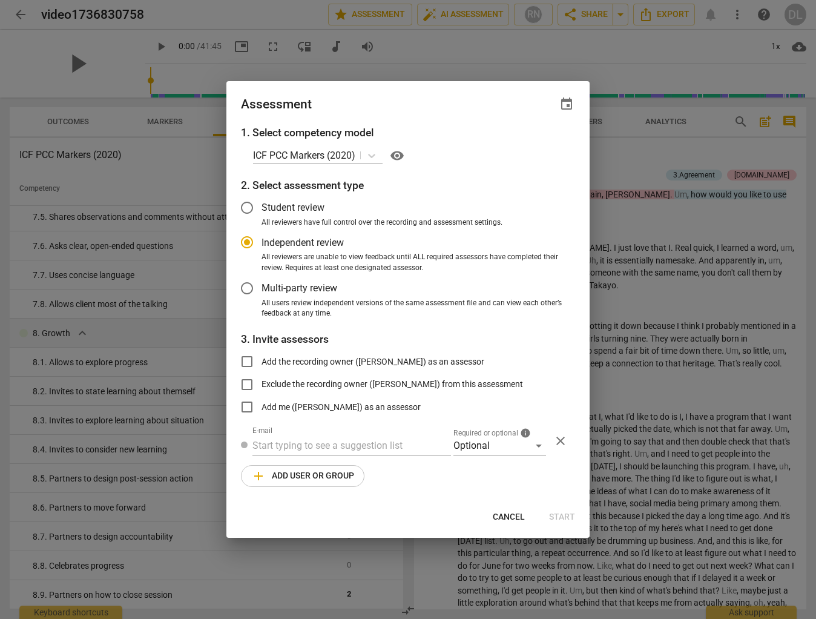
radio input "false"
click at [247, 405] on input "Add me (David LeBlanc) as an assessor" at bounding box center [247, 406] width 29 height 29
checkbox input "true"
radio input "false"
click at [277, 443] on input "text" at bounding box center [352, 445] width 199 height 19
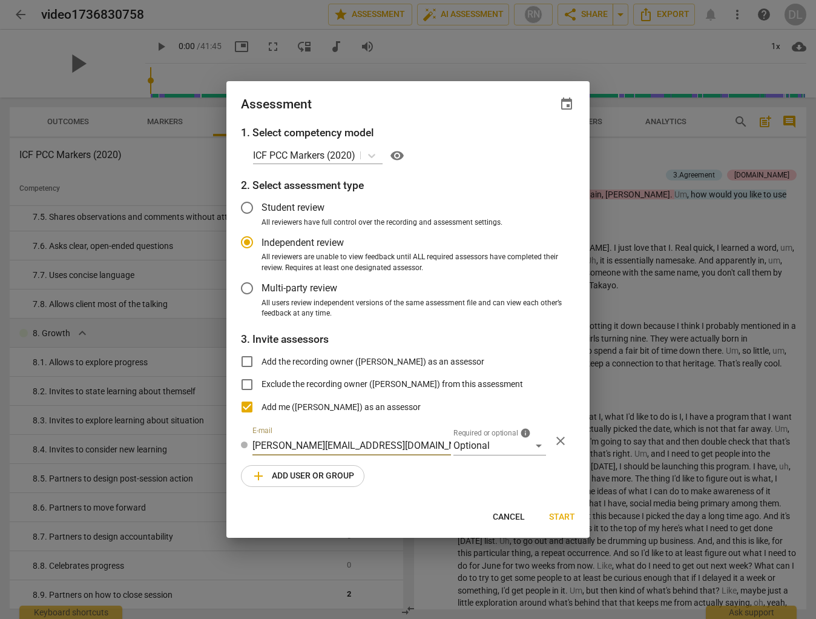
type input "david@leblancleadership.ca"
click at [564, 513] on span "Start" at bounding box center [562, 517] width 26 height 12
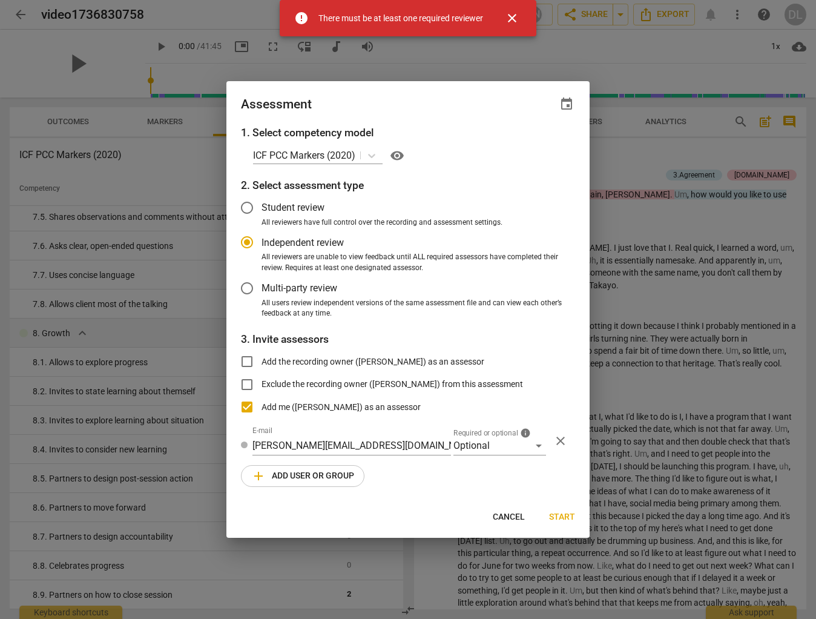
click at [512, 23] on span "close" at bounding box center [512, 18] width 15 height 15
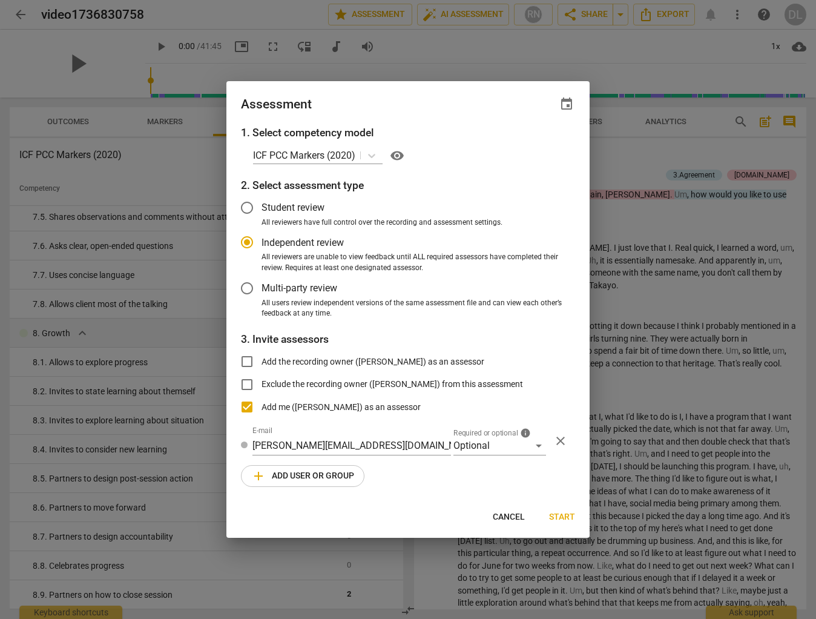
radio input "false"
click at [249, 209] on input "Student review" at bounding box center [247, 207] width 29 height 29
click at [560, 515] on span "Start" at bounding box center [562, 517] width 26 height 12
radio input "false"
type input "David LeBlanc <david@leblancleadership.ca>"
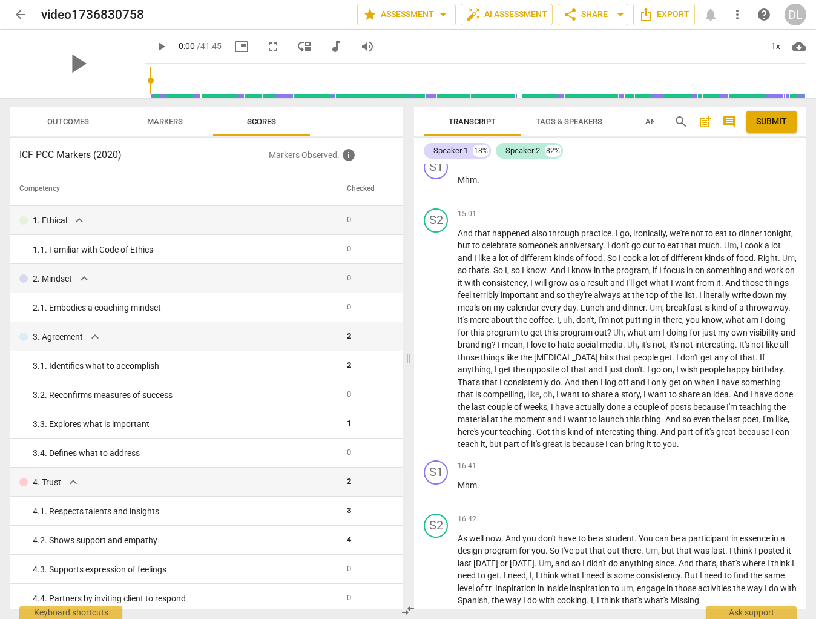
scroll to position [2523, 0]
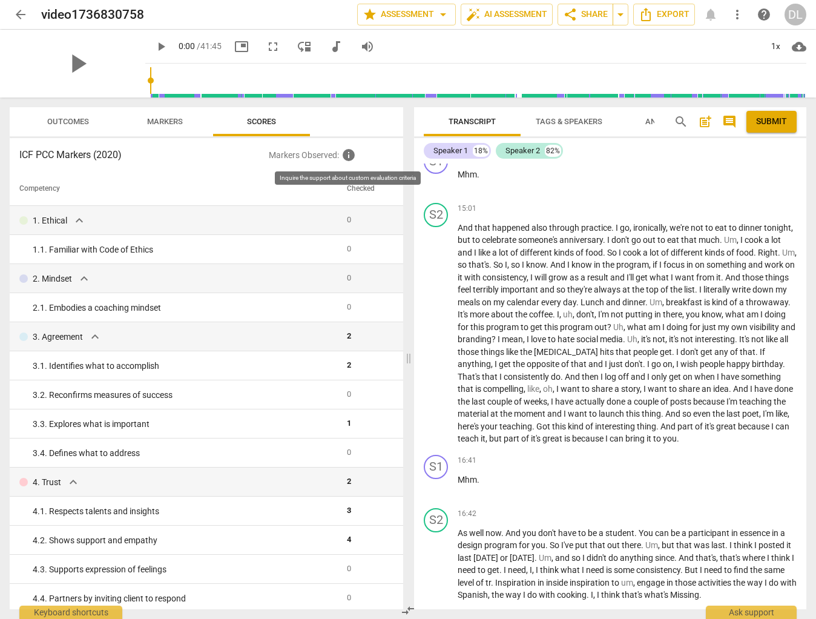
click at [349, 155] on span "info" at bounding box center [349, 155] width 15 height 15
click at [61, 119] on span "Outcomes" at bounding box center [68, 121] width 42 height 9
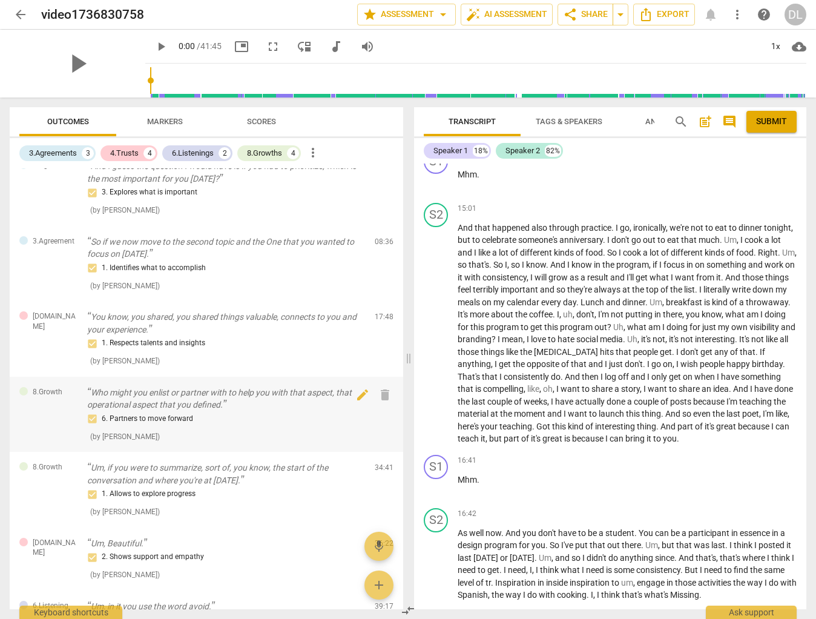
scroll to position [0, 0]
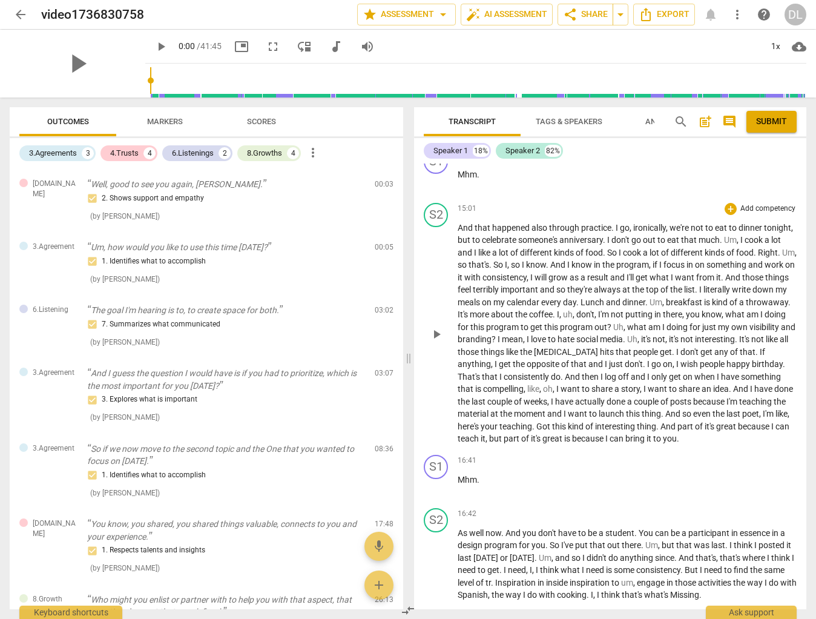
click at [580, 215] on div "15:01 + Add competency keyboard_arrow_right" at bounding box center [627, 209] width 339 height 12
click at [494, 13] on span "auto_fix_high AI Assessment" at bounding box center [506, 14] width 81 height 15
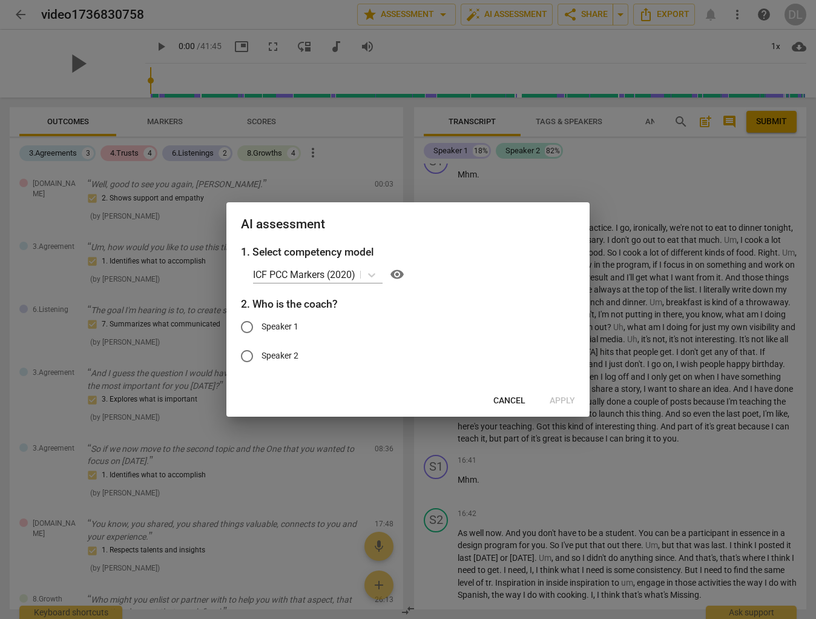
click at [247, 327] on input "Speaker 1" at bounding box center [247, 326] width 29 height 29
radio input "true"
click at [368, 274] on icon at bounding box center [372, 275] width 12 height 12
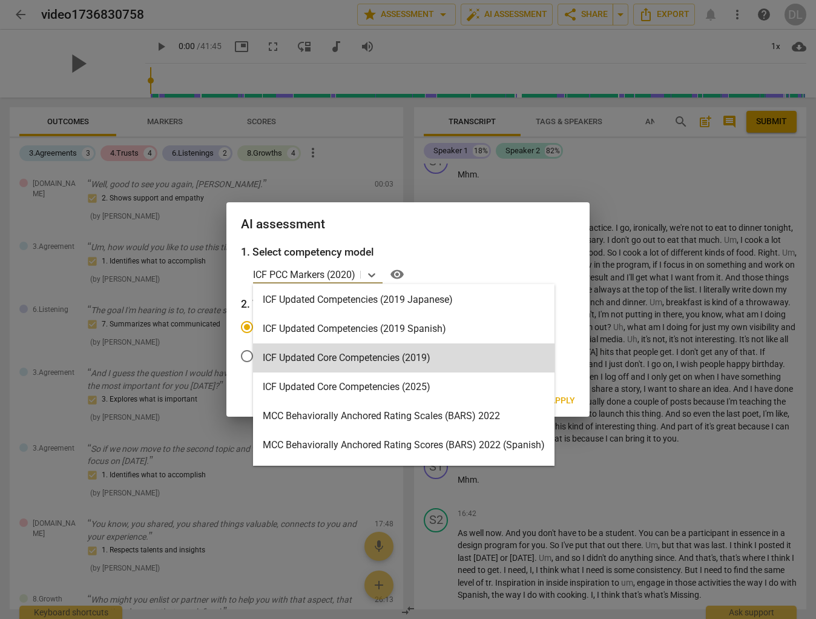
scroll to position [209, 0]
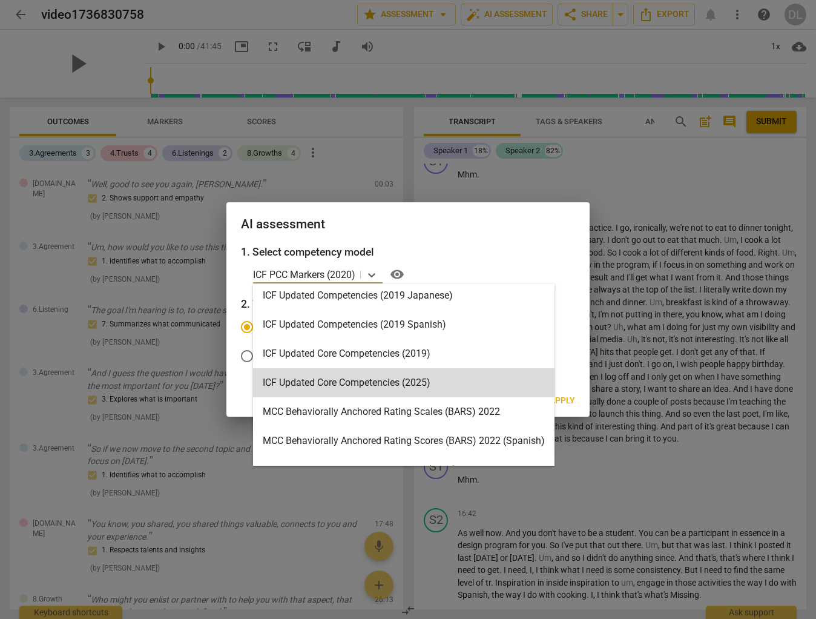
click at [339, 380] on div "ICF Updated Core Competencies (2025)" at bounding box center [404, 382] width 302 height 29
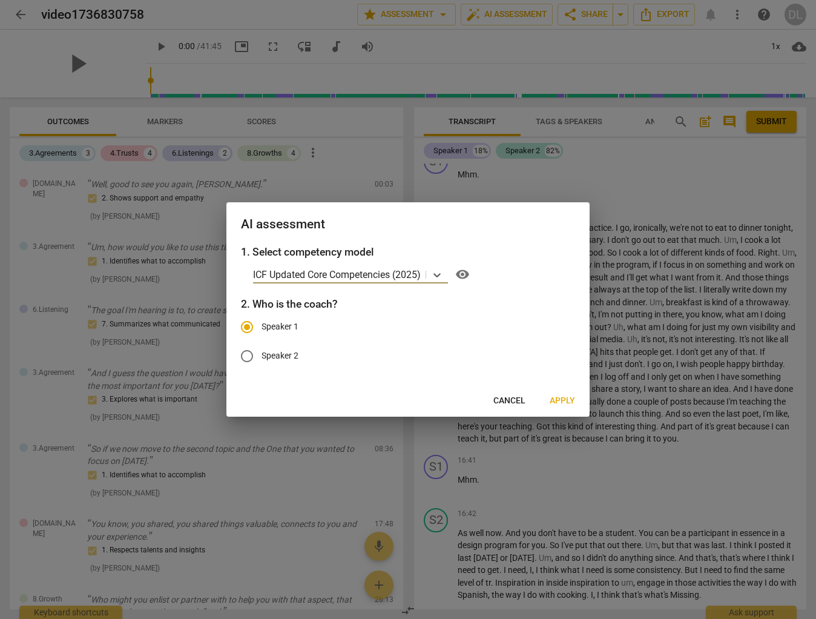
click at [561, 399] on span "Apply" at bounding box center [562, 401] width 25 height 12
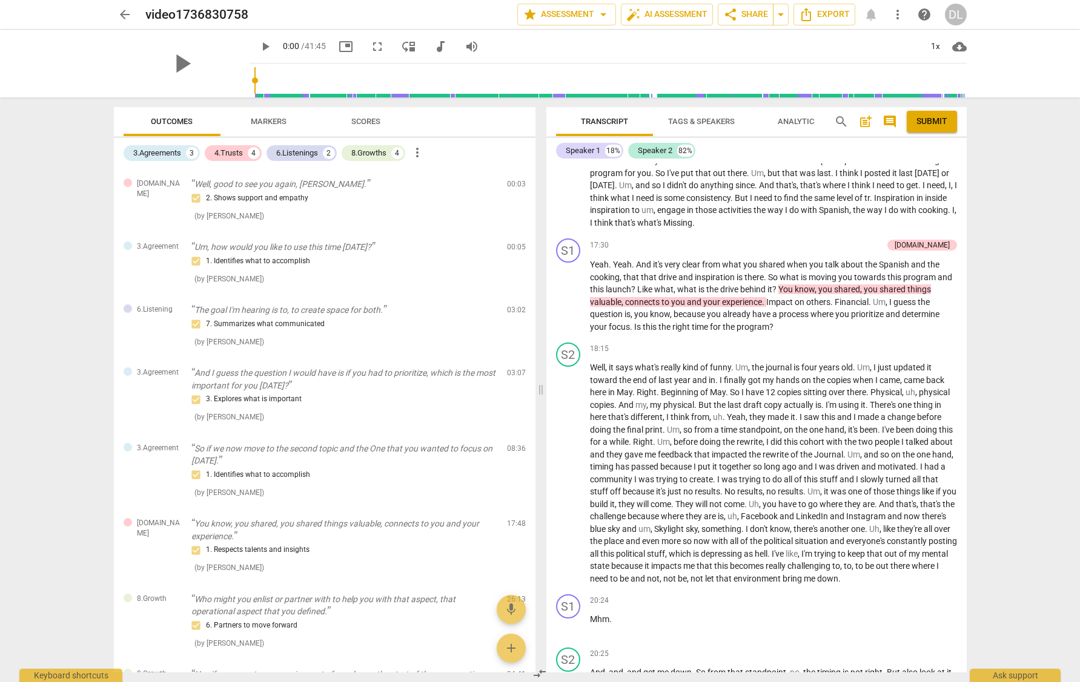
scroll to position [2634, 0]
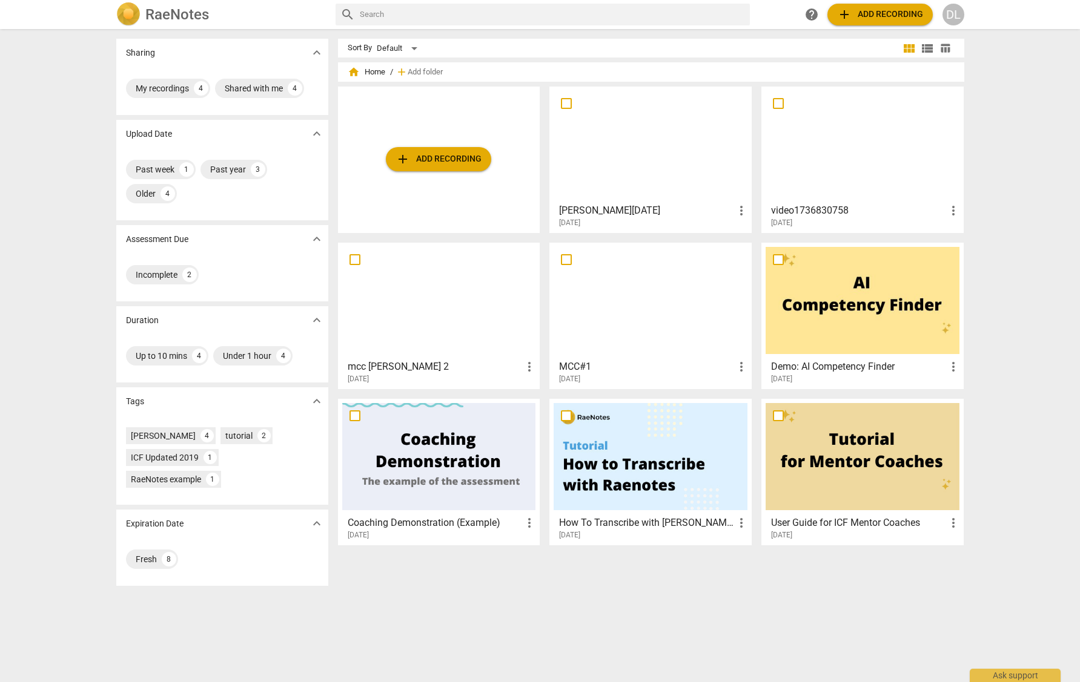
click at [618, 213] on h3 "David May 16th" at bounding box center [646, 210] width 175 height 15
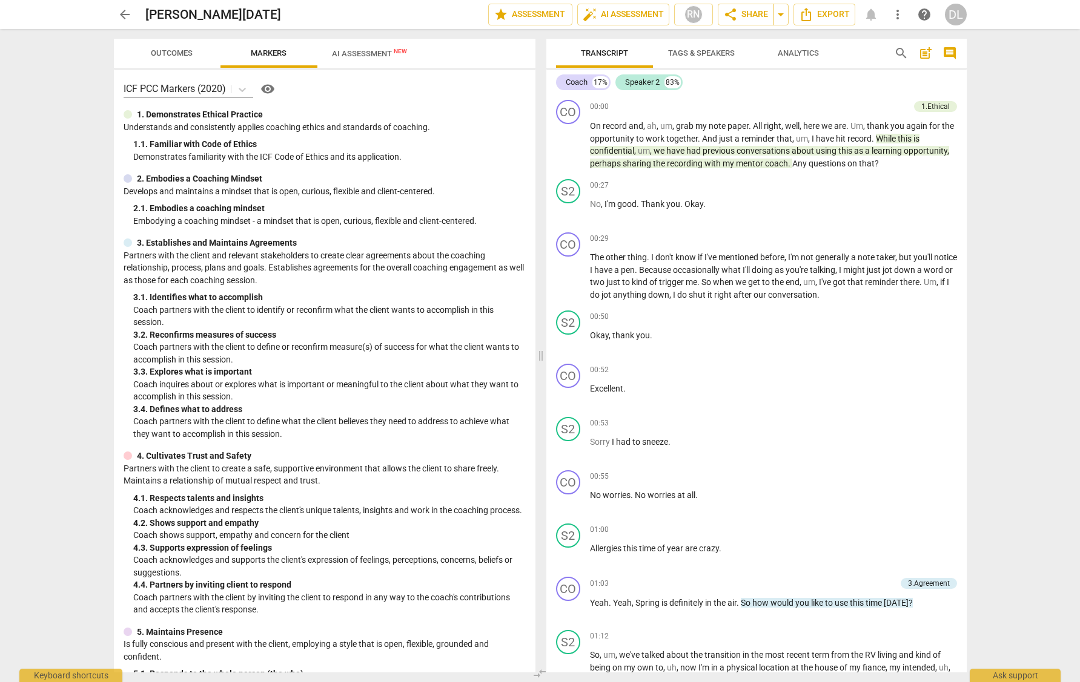
scroll to position [1042, 0]
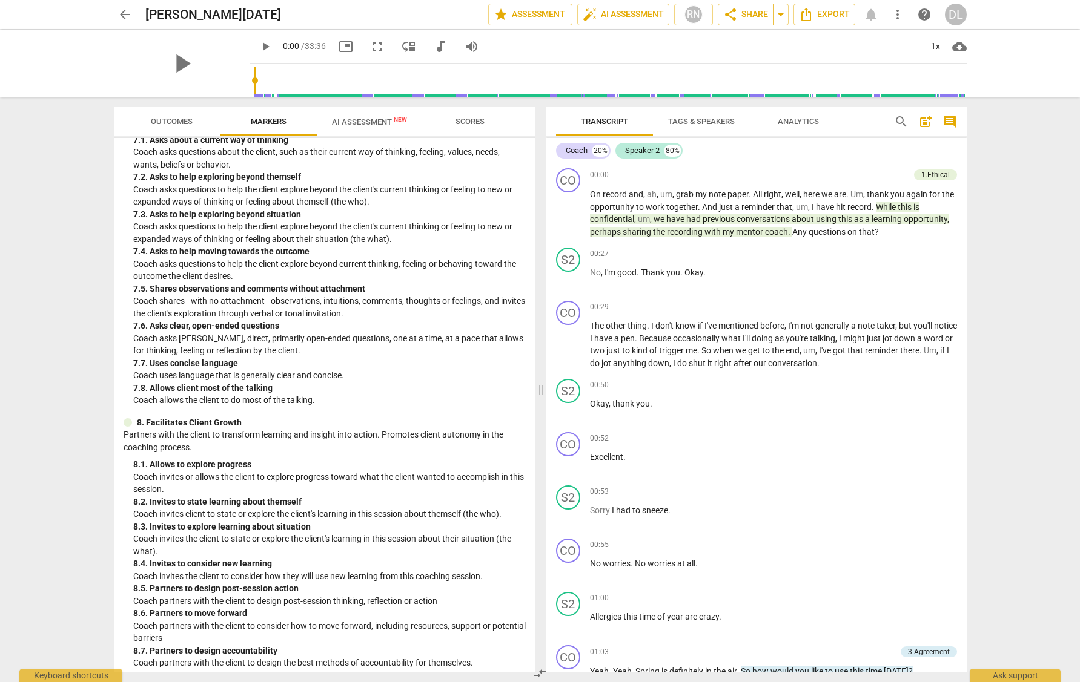
click at [364, 125] on span "AI Assessment New" at bounding box center [369, 121] width 75 height 9
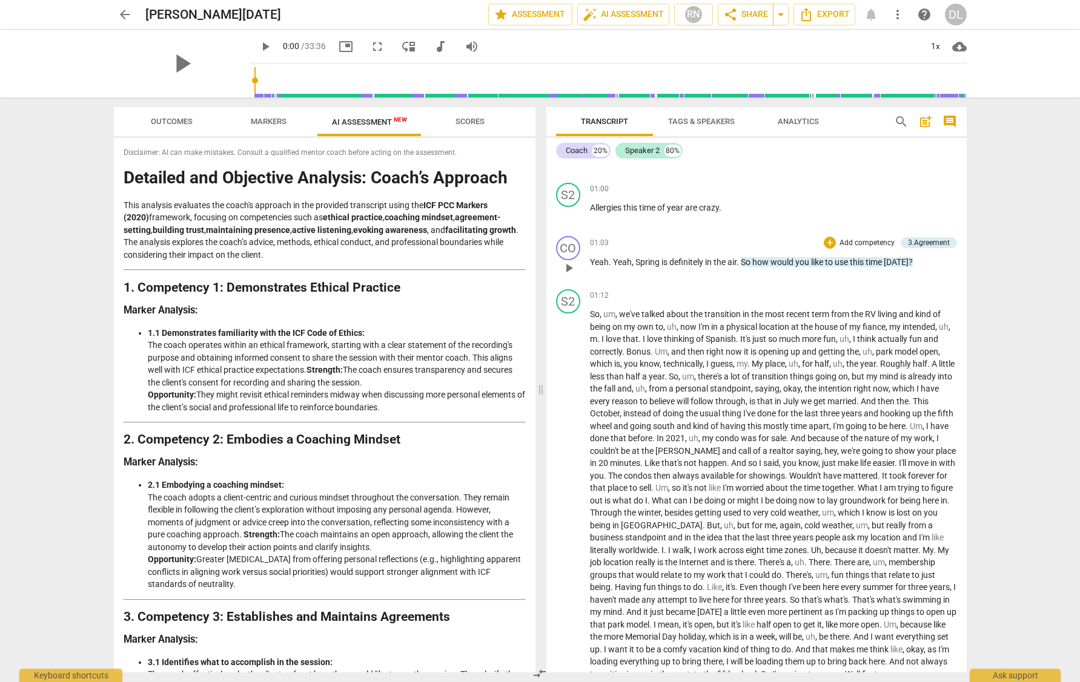
scroll to position [404, 0]
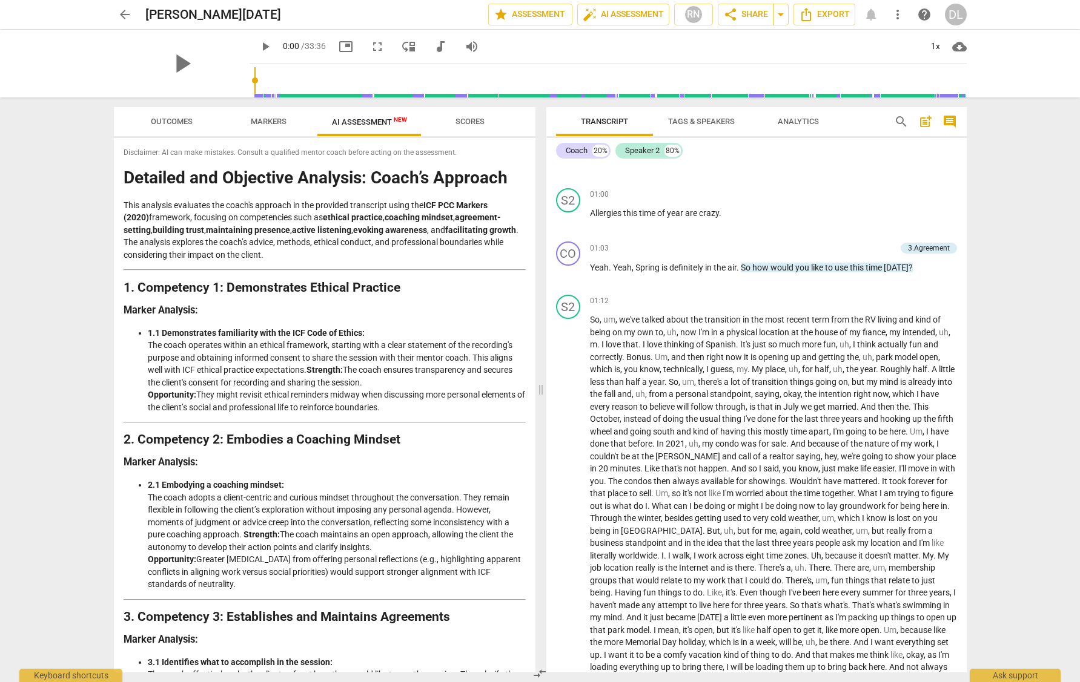
click at [816, 16] on span "more_vert" at bounding box center [897, 14] width 15 height 15
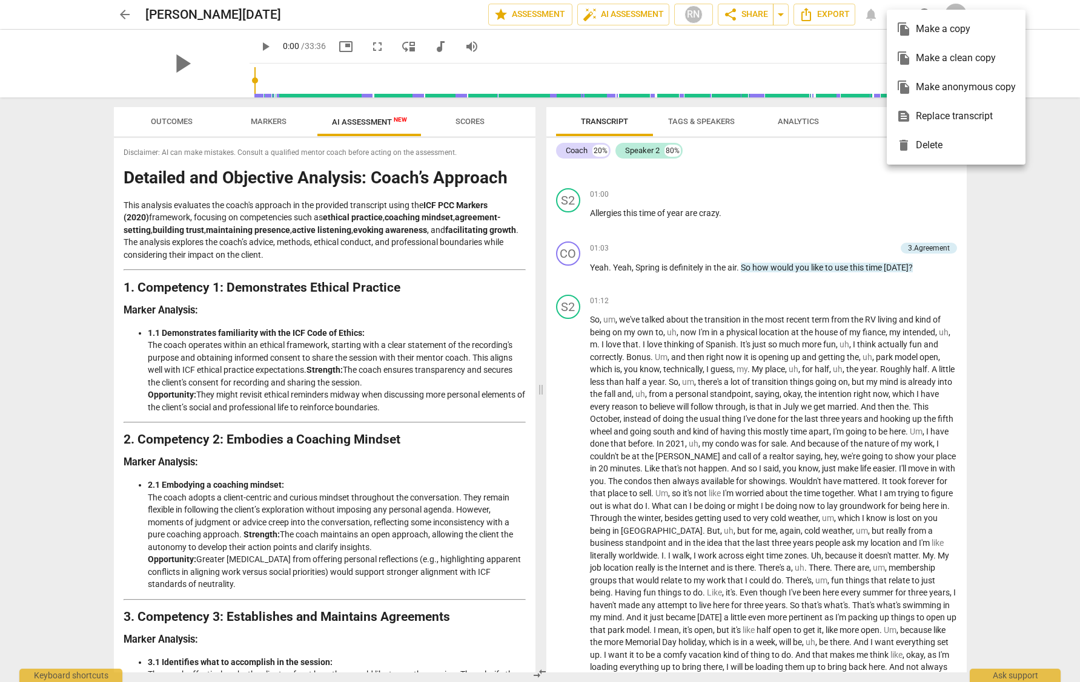
click at [696, 17] on div at bounding box center [540, 341] width 1080 height 682
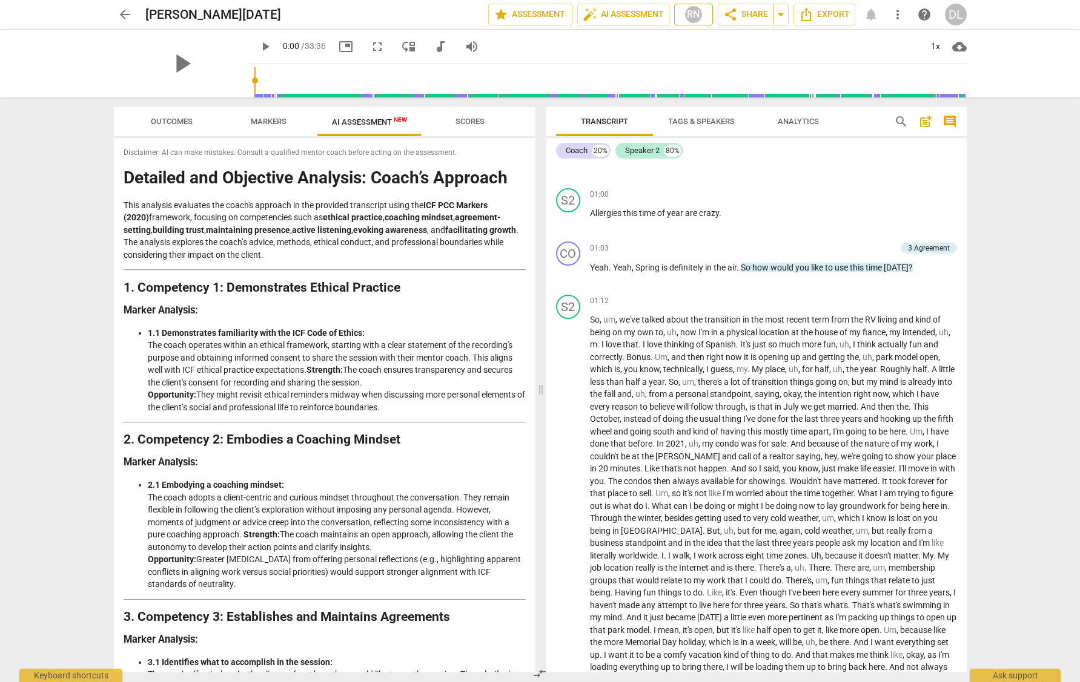
click at [696, 15] on div "RN" at bounding box center [693, 14] width 18 height 18
click at [803, 48] on div at bounding box center [540, 341] width 1080 height 682
click at [782, 18] on span "arrow_drop_down" at bounding box center [780, 14] width 15 height 15
click at [816, 53] on div "play_arrow 0:00 / 33:36 picture_in_picture fullscreen move_down audiotrack volu…" at bounding box center [607, 47] width 717 height 34
click at [816, 16] on span "help" at bounding box center [924, 14] width 15 height 15
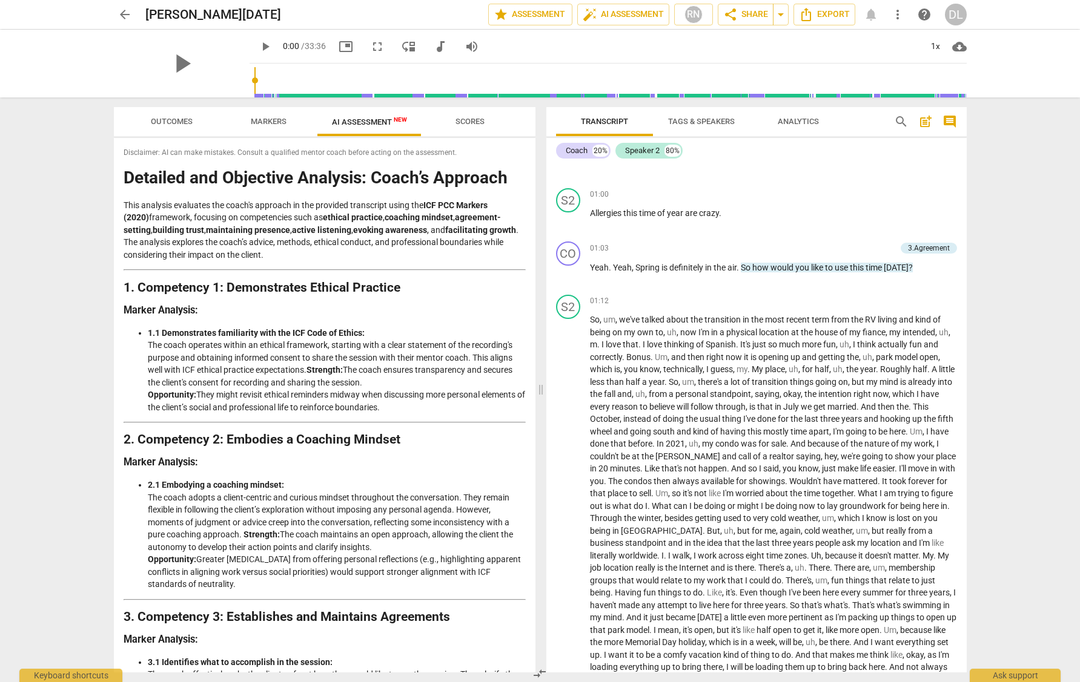
click at [123, 14] on span "arrow_back" at bounding box center [124, 14] width 15 height 15
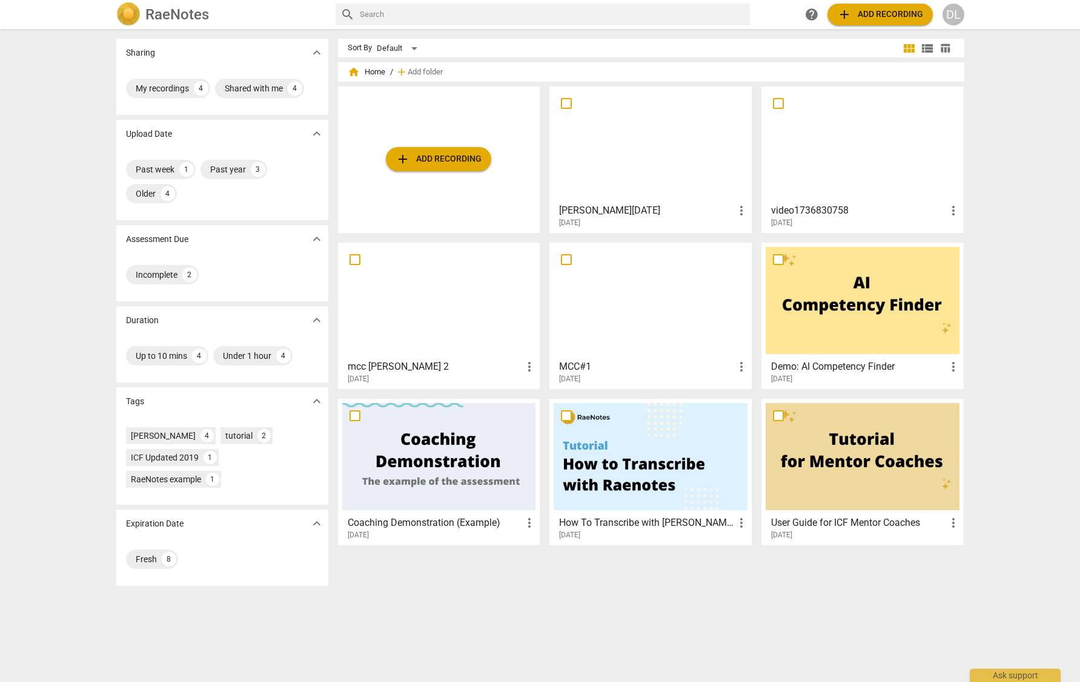
click at [737, 210] on span "more_vert" at bounding box center [741, 210] width 15 height 15
click at [698, 213] on div at bounding box center [540, 341] width 1080 height 682
click at [684, 217] on h3 "David May 16th" at bounding box center [646, 210] width 175 height 15
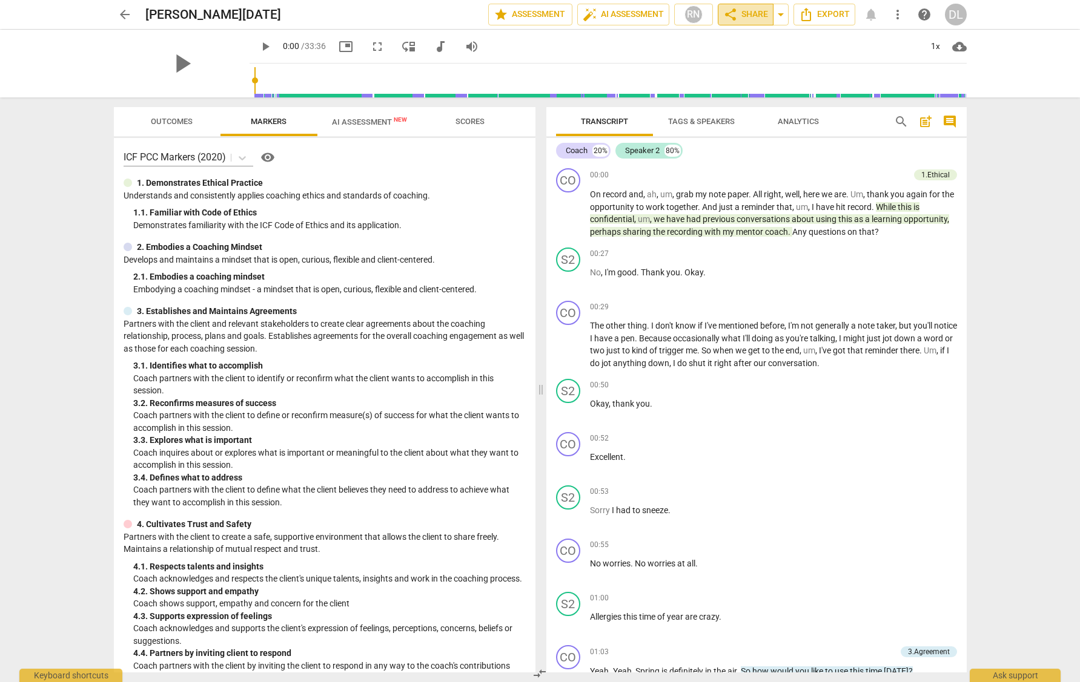
click at [747, 16] on span "share Share" at bounding box center [745, 14] width 45 height 15
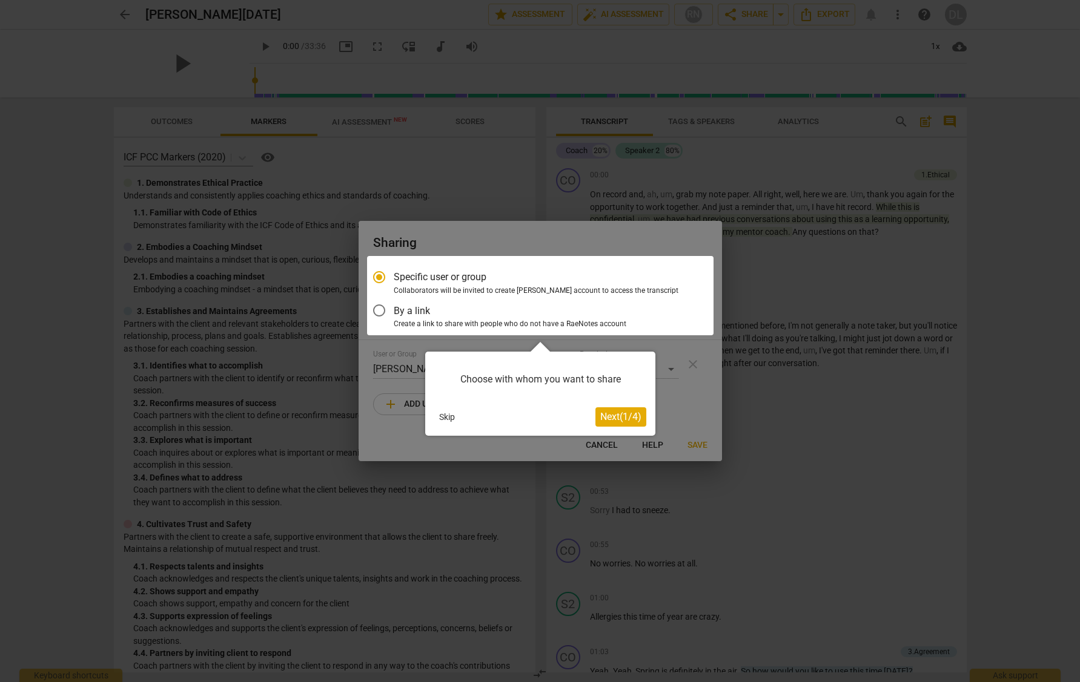
click at [618, 420] on span "Next ( 1 / 4 )" at bounding box center [620, 417] width 41 height 12
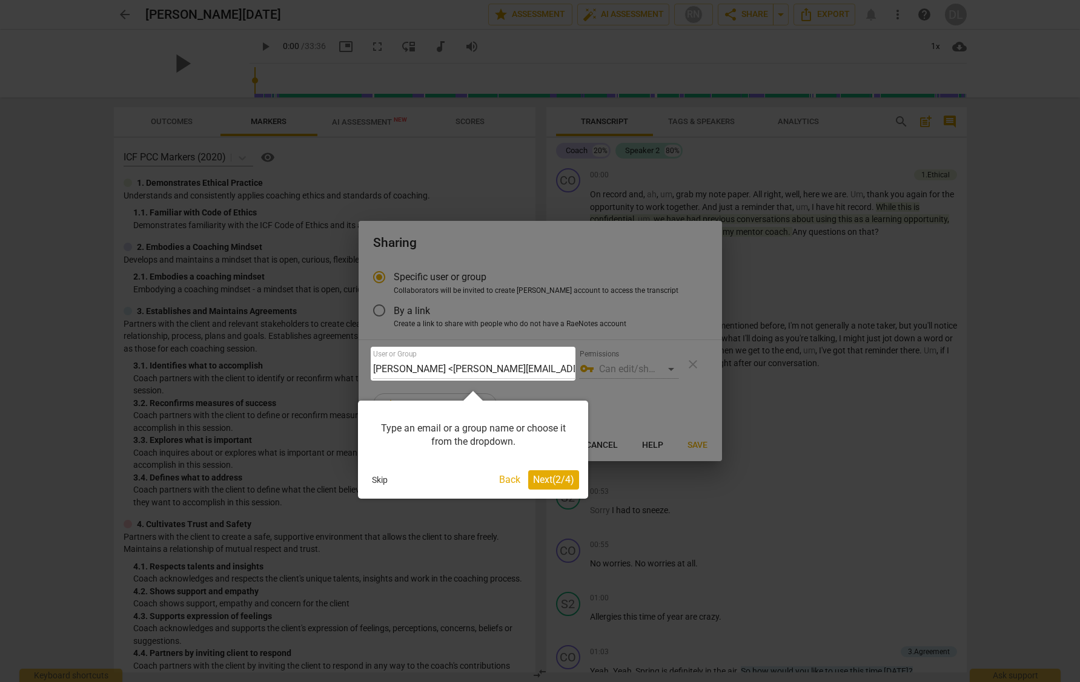
click at [541, 481] on span "Next ( 2 / 4 )" at bounding box center [553, 480] width 41 height 12
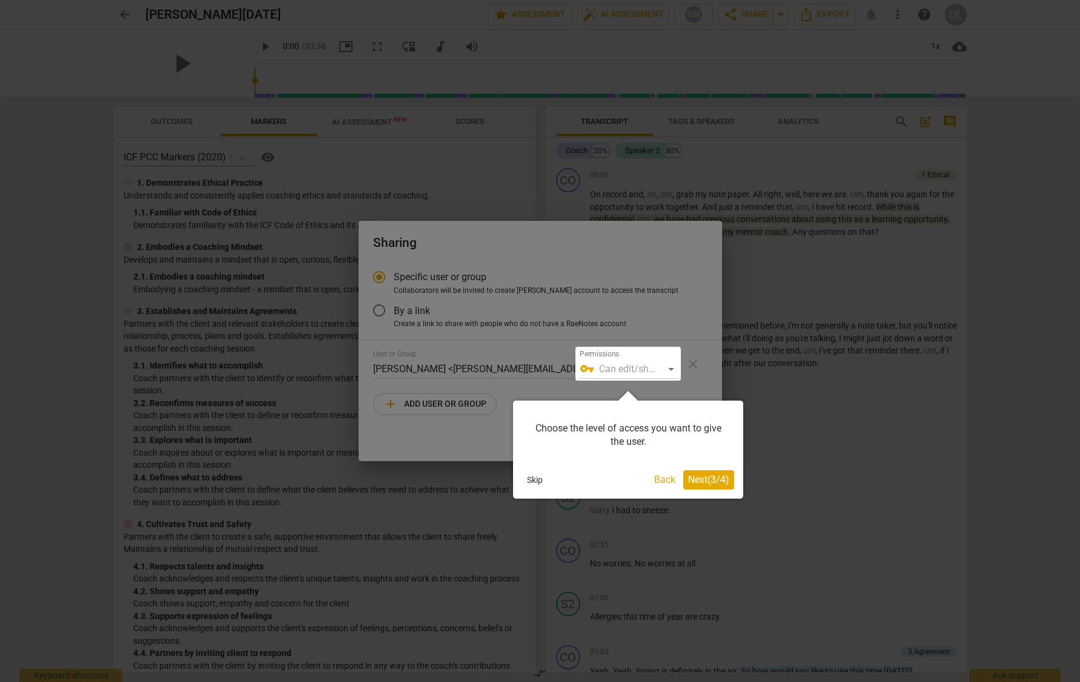
click at [699, 479] on span "Next ( 3 / 4 )" at bounding box center [708, 480] width 41 height 12
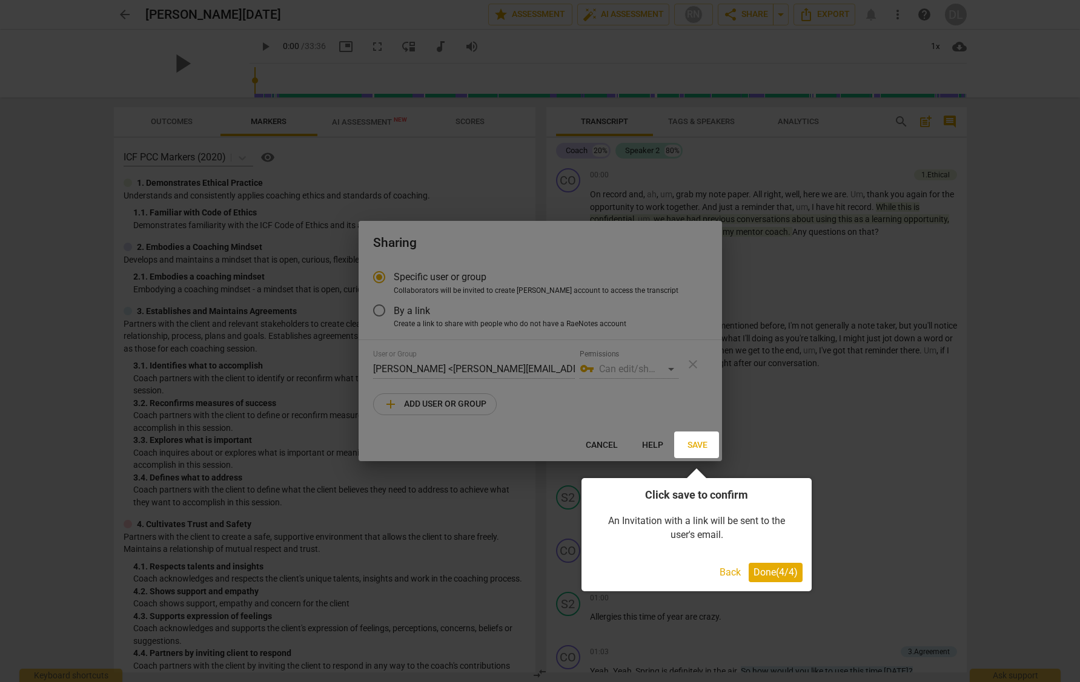
click at [768, 574] on span "Done ( 4 / 4 )" at bounding box center [775, 573] width 44 height 12
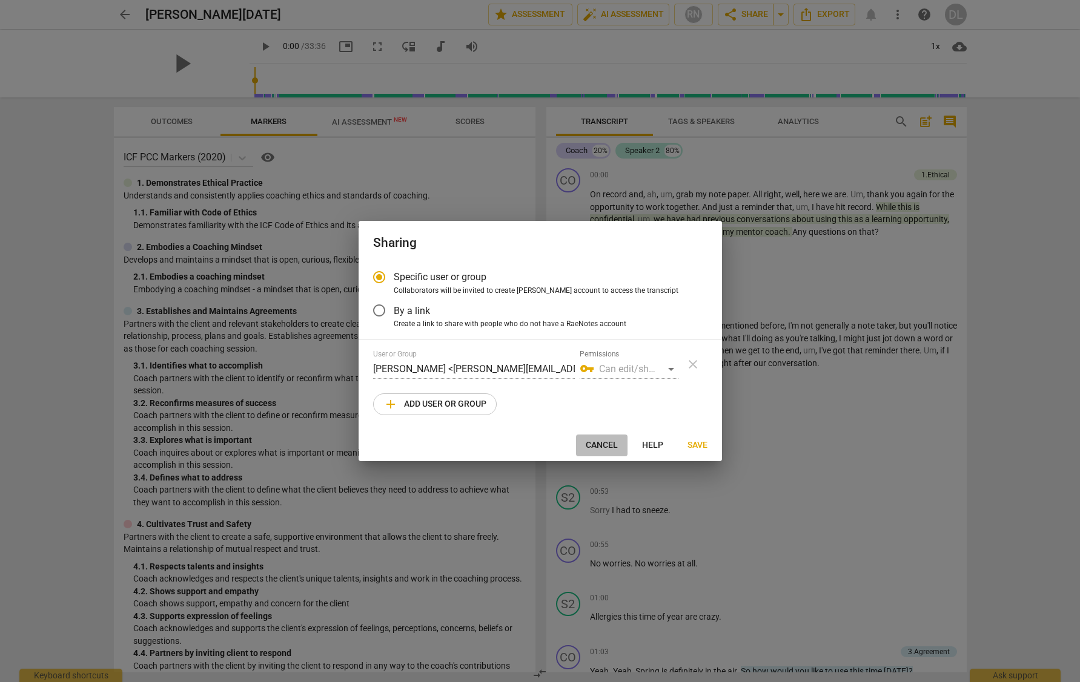
click at [605, 448] on span "Cancel" at bounding box center [602, 446] width 32 height 12
radio input "false"
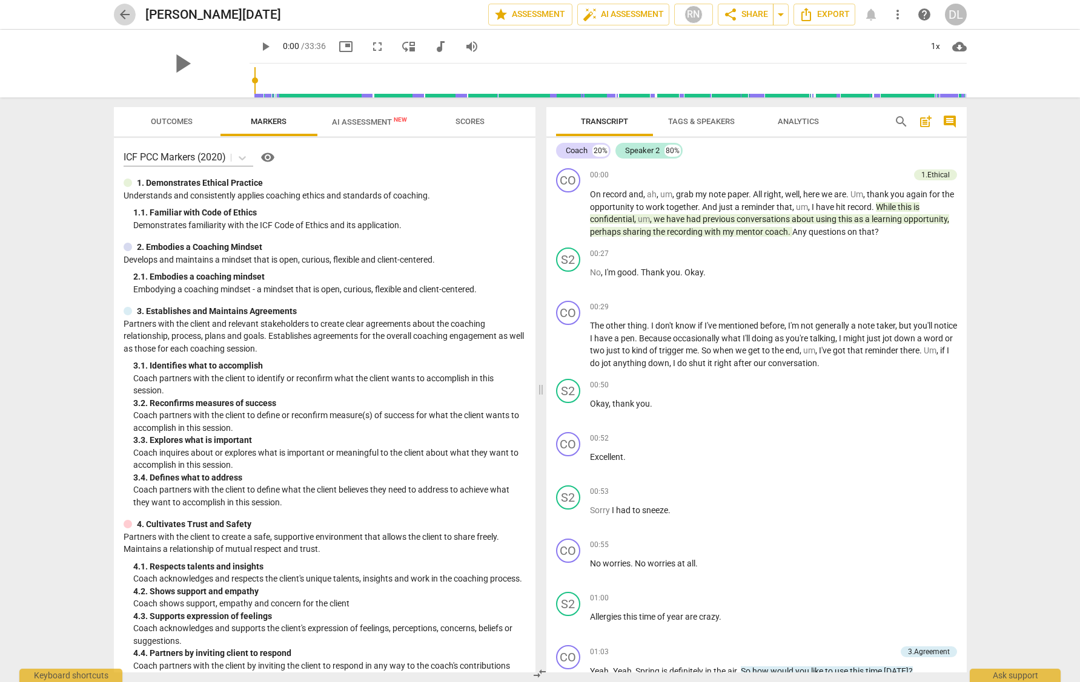
click at [124, 16] on span "arrow_back" at bounding box center [124, 14] width 15 height 15
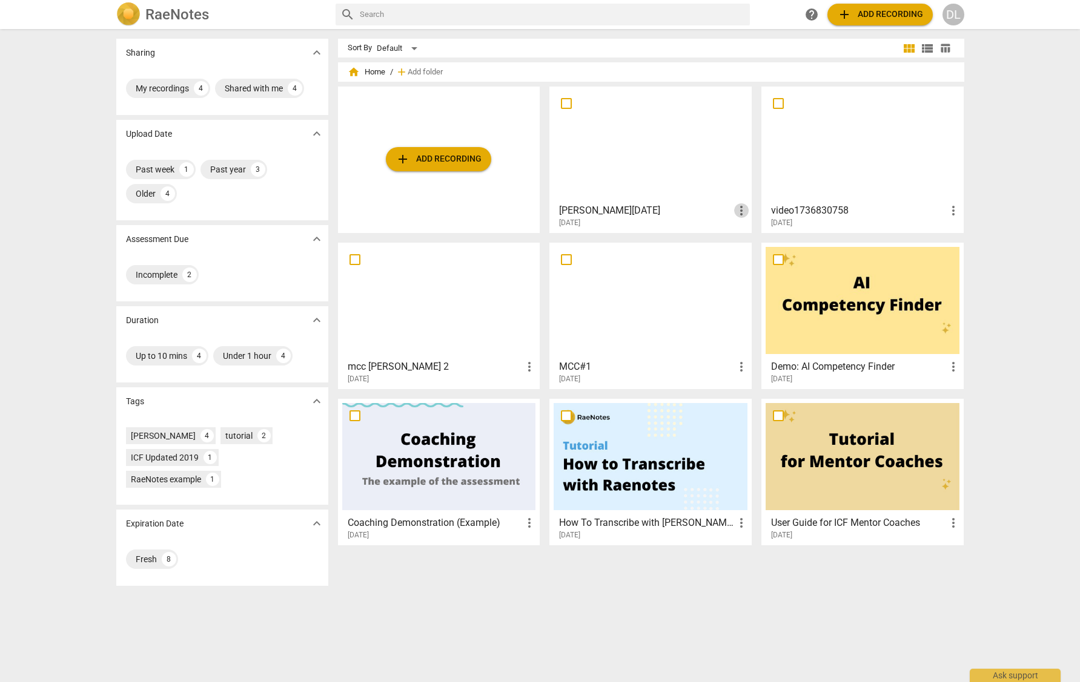
click at [736, 208] on span "more_vert" at bounding box center [741, 210] width 15 height 15
click at [437, 160] on div at bounding box center [540, 341] width 1080 height 682
click at [438, 164] on span "add Add recording" at bounding box center [438, 159] width 86 height 15
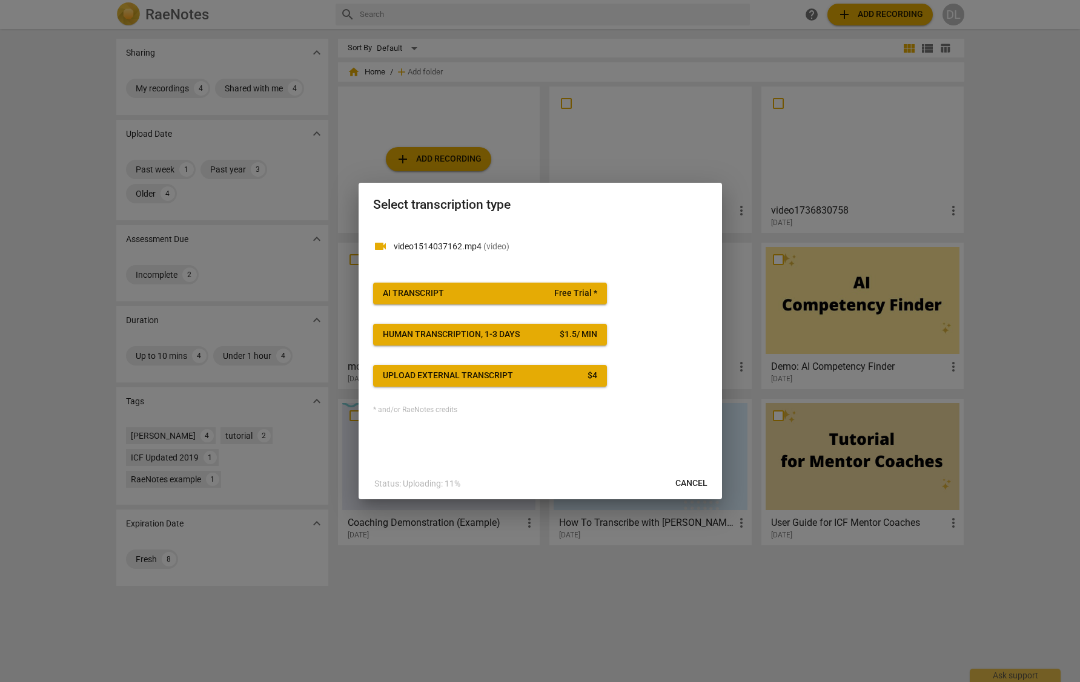
click at [514, 334] on div "Human transcription, 1-3 days" at bounding box center [451, 335] width 137 height 12
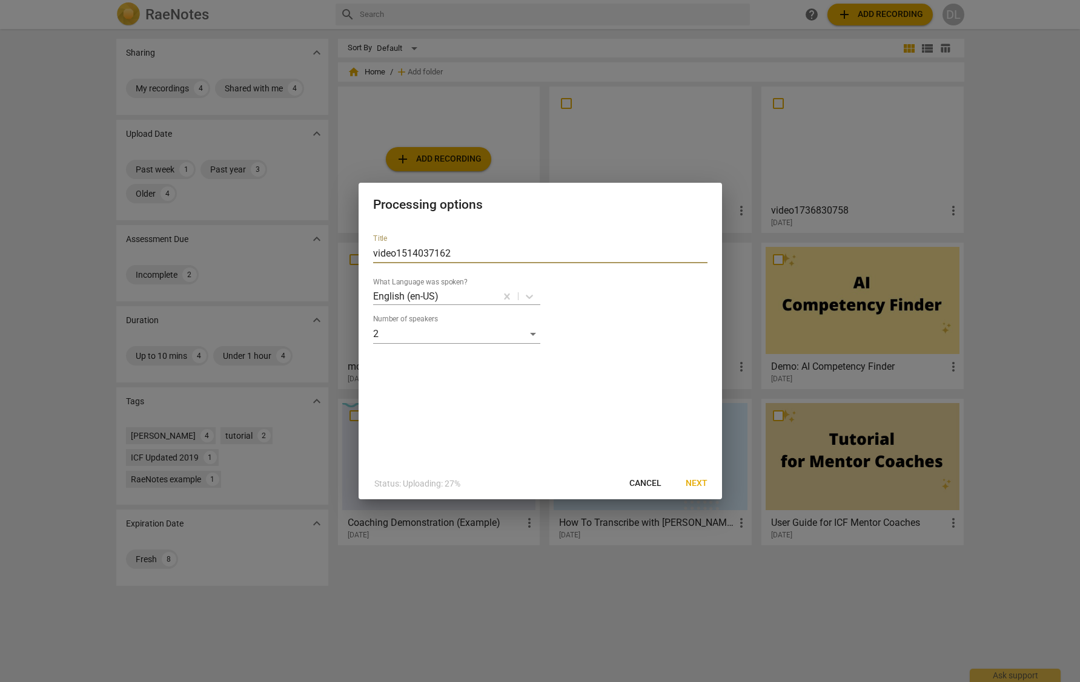
drag, startPoint x: 455, startPoint y: 253, endPoint x: 355, endPoint y: 253, distance: 99.9
click at [354, 253] on div "Processing options Title video1514037162 What Language was spoken? English (en-…" at bounding box center [540, 341] width 1080 height 682
type input "MCC File [DATE]"
click at [688, 483] on span "Next" at bounding box center [697, 484] width 22 height 12
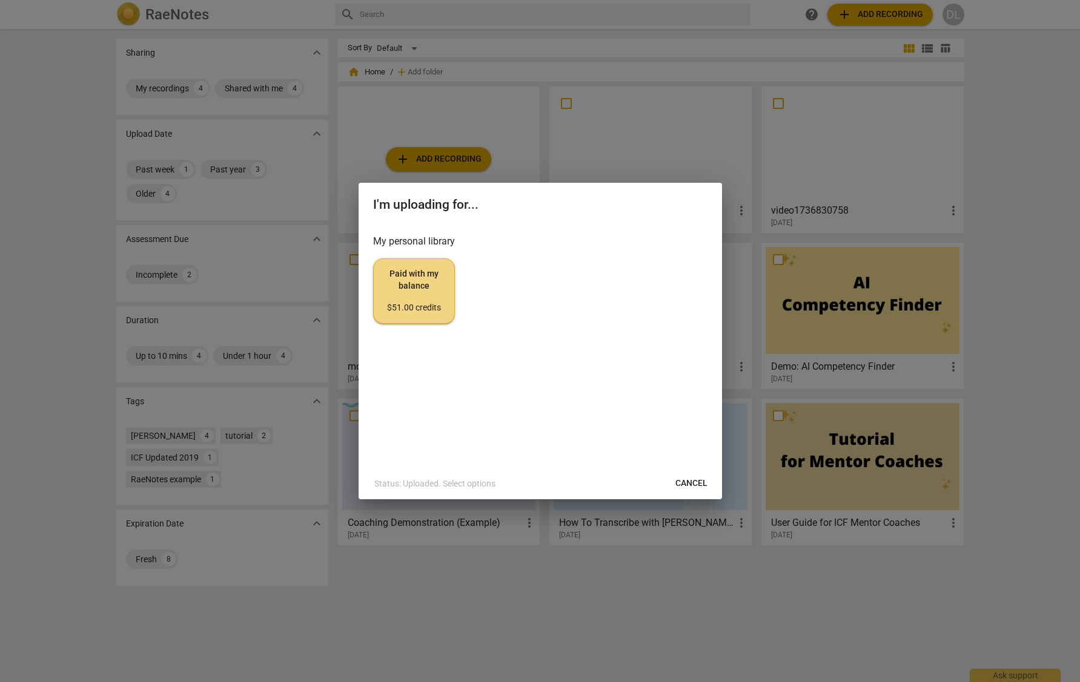
click at [400, 297] on span "Paid with my balance $51.00 credits" at bounding box center [413, 290] width 61 height 45
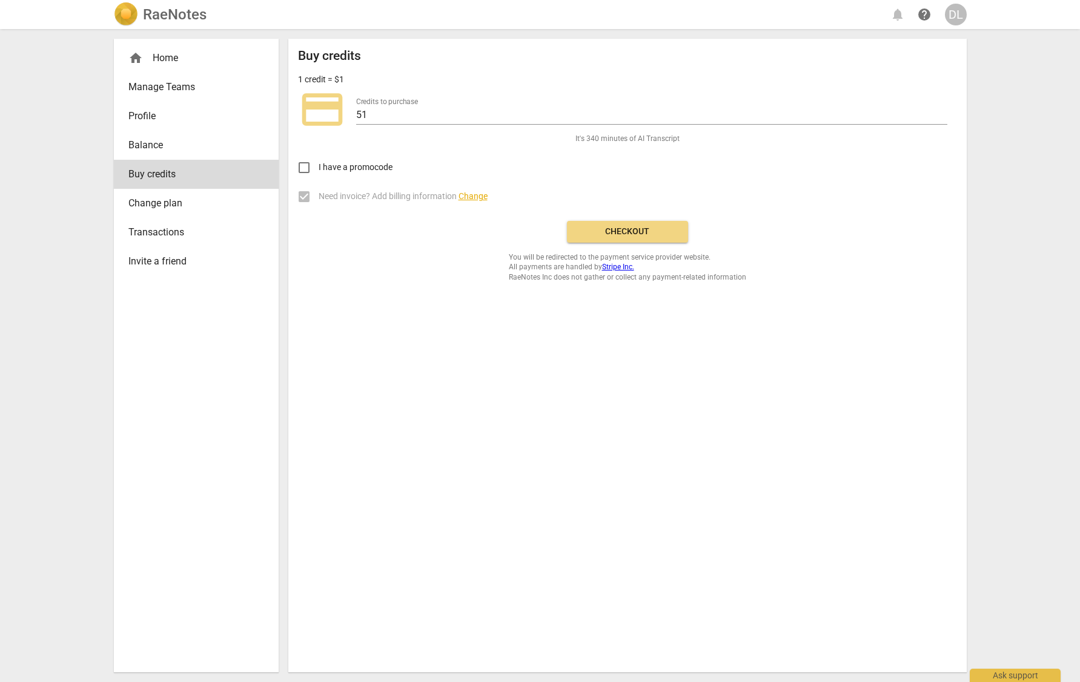
click at [627, 234] on span "Checkout" at bounding box center [628, 232] width 102 height 12
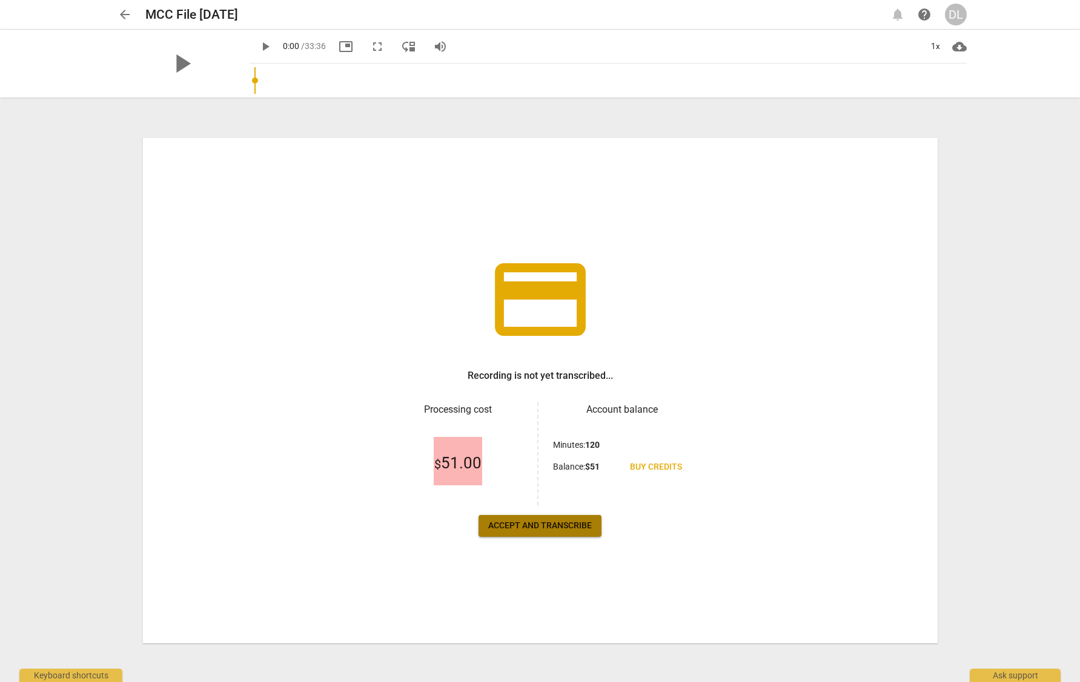
click at [523, 527] on span "Accept and transcribe" at bounding box center [540, 526] width 104 height 12
